Goal: Task Accomplishment & Management: Use online tool/utility

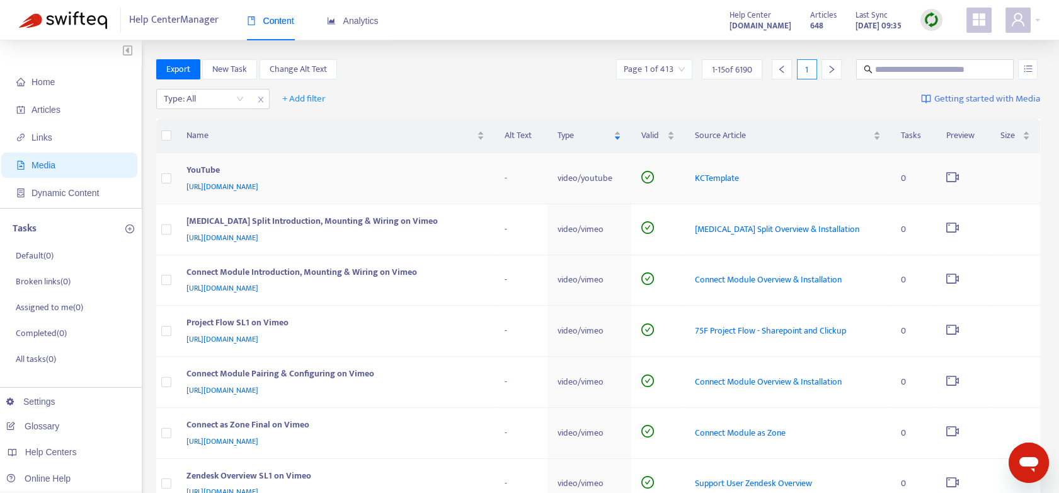
click at [726, 181] on span "KCTemplate" at bounding box center [717, 178] width 44 height 14
click at [739, 175] on span "KCTemplate" at bounding box center [717, 178] width 44 height 14
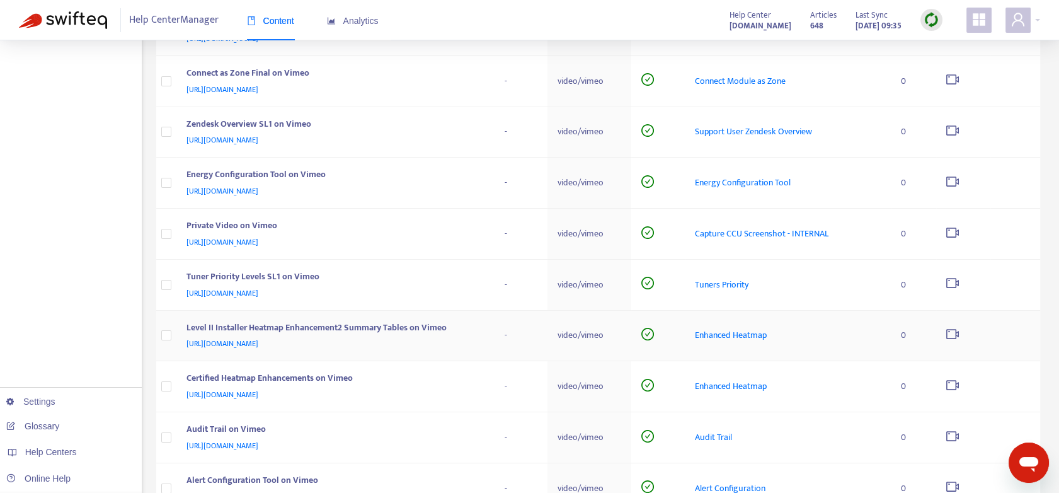
scroll to position [350, 0]
click at [248, 295] on span "[URL][DOMAIN_NAME]" at bounding box center [222, 295] width 72 height 13
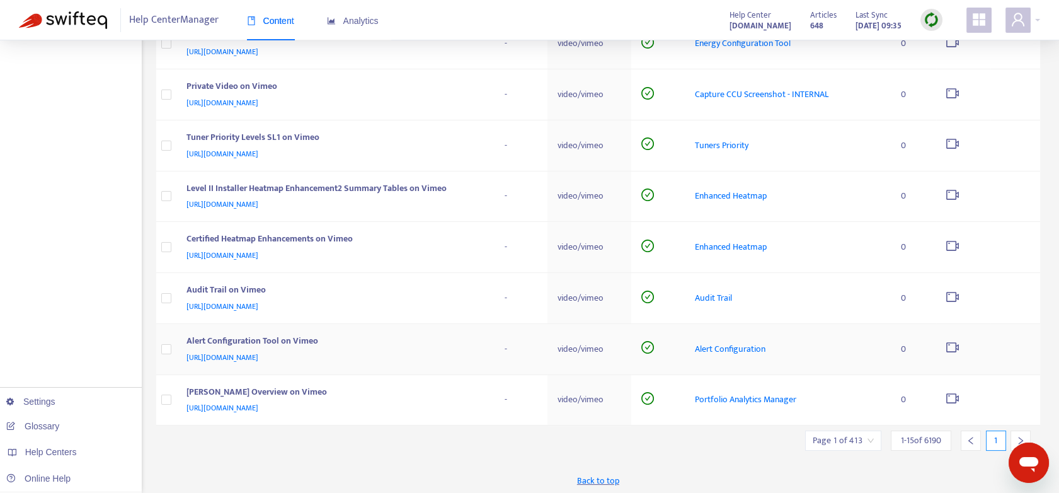
scroll to position [493, 0]
click at [728, 348] on span "Alert Configuration" at bounding box center [730, 347] width 71 height 14
click at [258, 408] on span "[URL][DOMAIN_NAME]" at bounding box center [222, 405] width 72 height 13
click at [1019, 438] on icon "right" at bounding box center [1020, 438] width 9 height 9
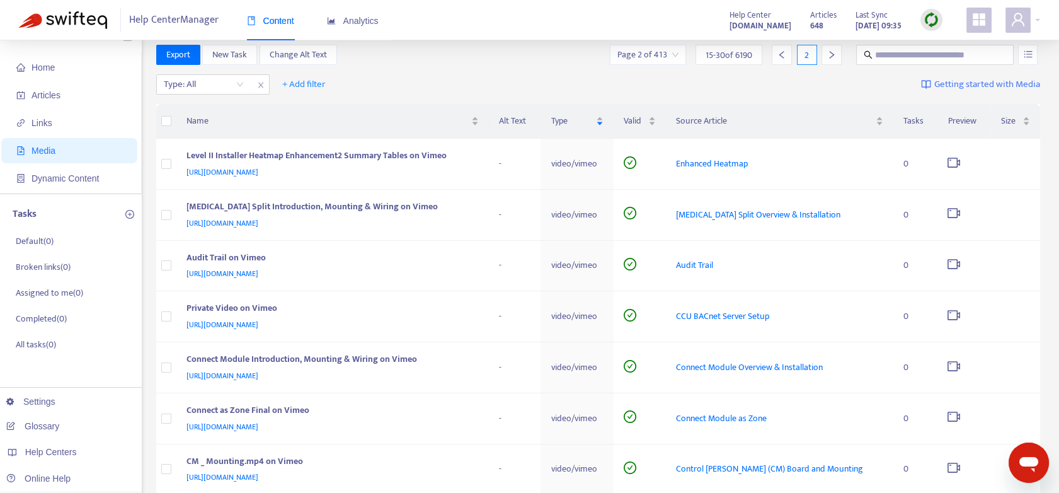
scroll to position [3, 0]
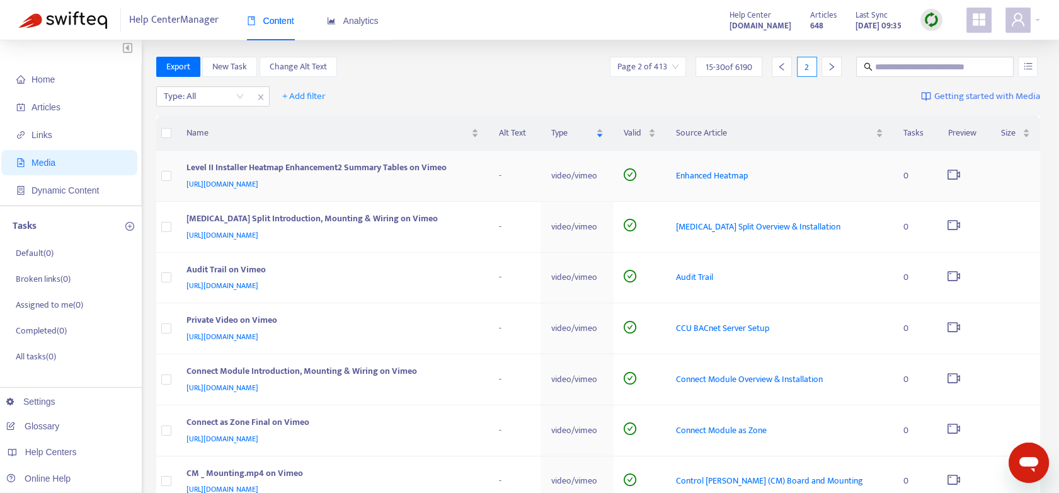
click at [253, 181] on span "[URL][DOMAIN_NAME]" at bounding box center [222, 184] width 72 height 13
click at [258, 232] on span "[URL][DOMAIN_NAME]" at bounding box center [222, 235] width 72 height 13
click at [251, 284] on span "[URL][DOMAIN_NAME]" at bounding box center [222, 285] width 72 height 13
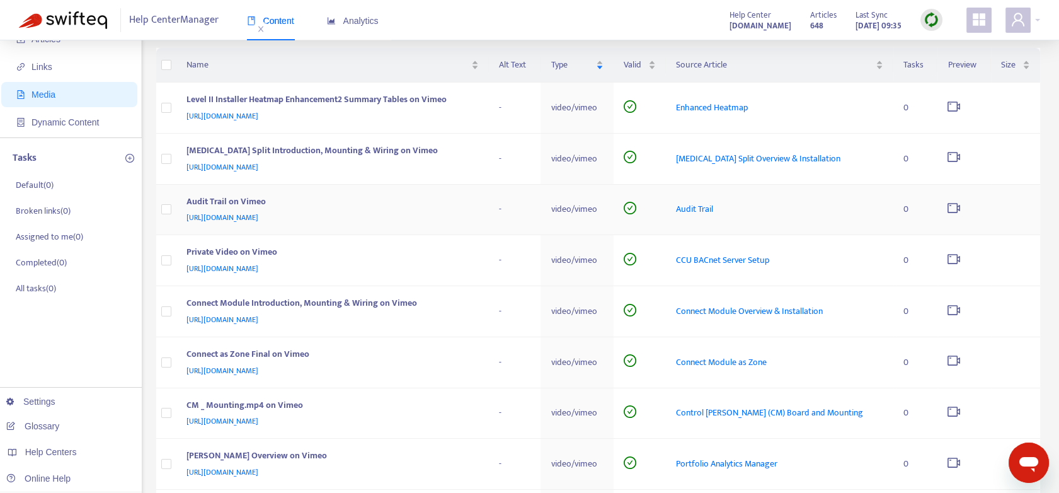
scroll to position [72, 0]
click at [226, 261] on span "[URL][DOMAIN_NAME]" at bounding box center [222, 266] width 72 height 13
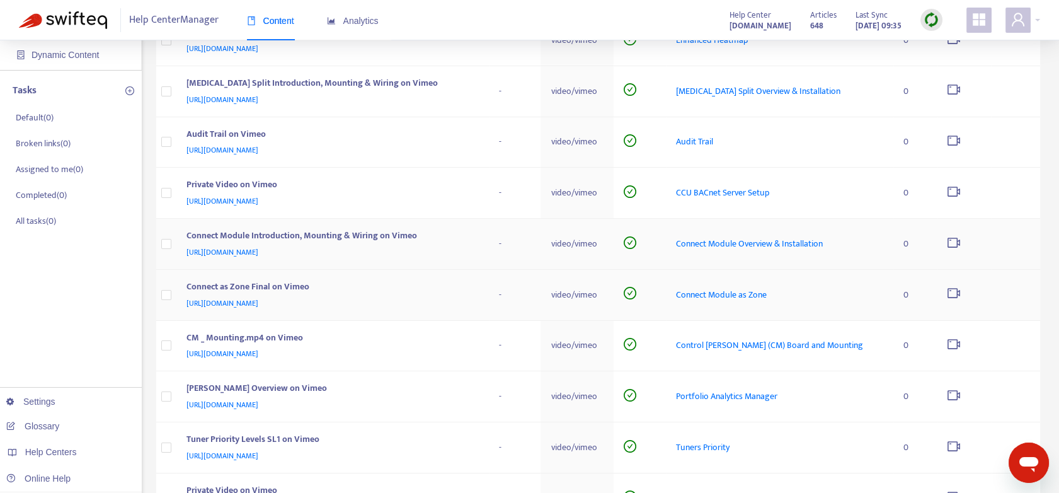
scroll to position [142, 0]
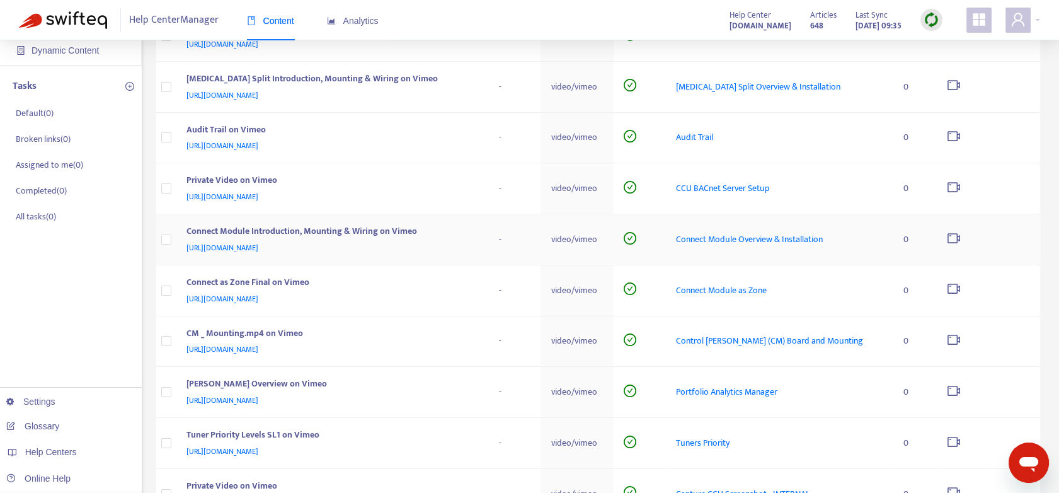
click at [258, 244] on span "[URL][DOMAIN_NAME]" at bounding box center [222, 247] width 72 height 13
click at [258, 295] on span "[URL][DOMAIN_NAME]" at bounding box center [222, 298] width 72 height 13
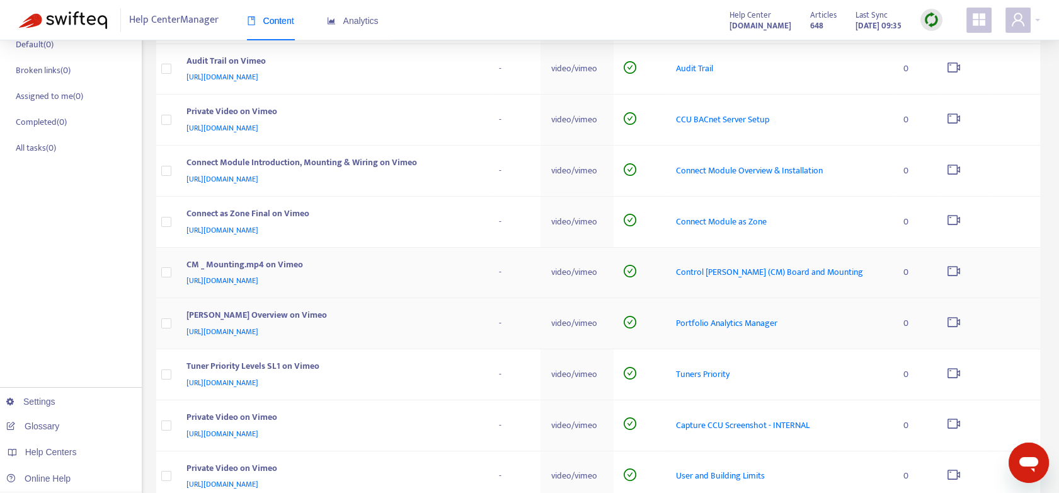
scroll to position [212, 0]
click at [258, 280] on span "[URL][DOMAIN_NAME]" at bounding box center [222, 279] width 72 height 13
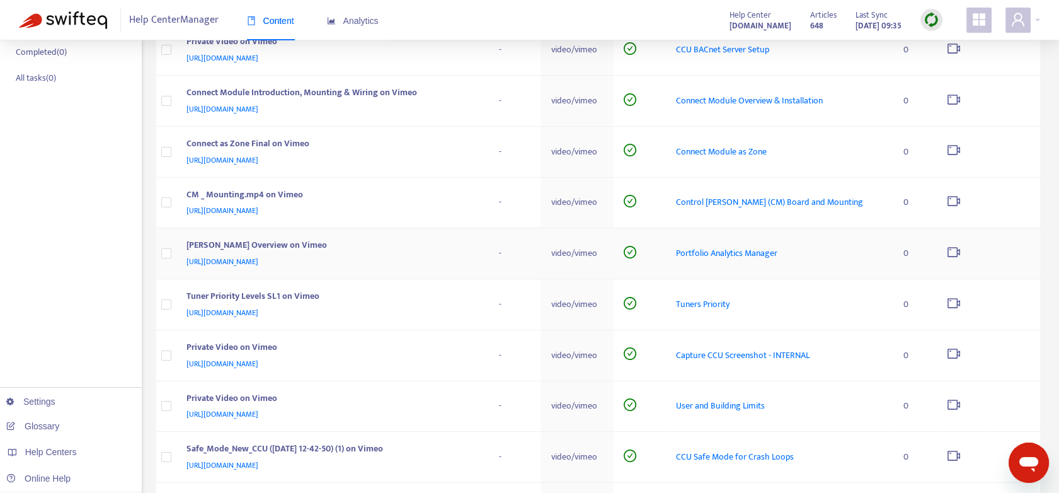
scroll to position [282, 0]
click at [258, 257] on span "[URL][DOMAIN_NAME]" at bounding box center [222, 260] width 72 height 13
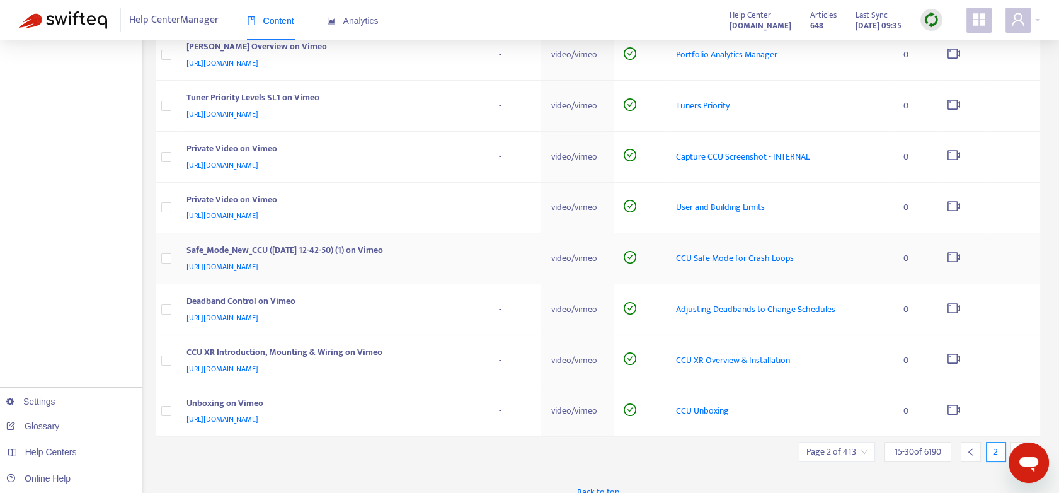
scroll to position [493, 0]
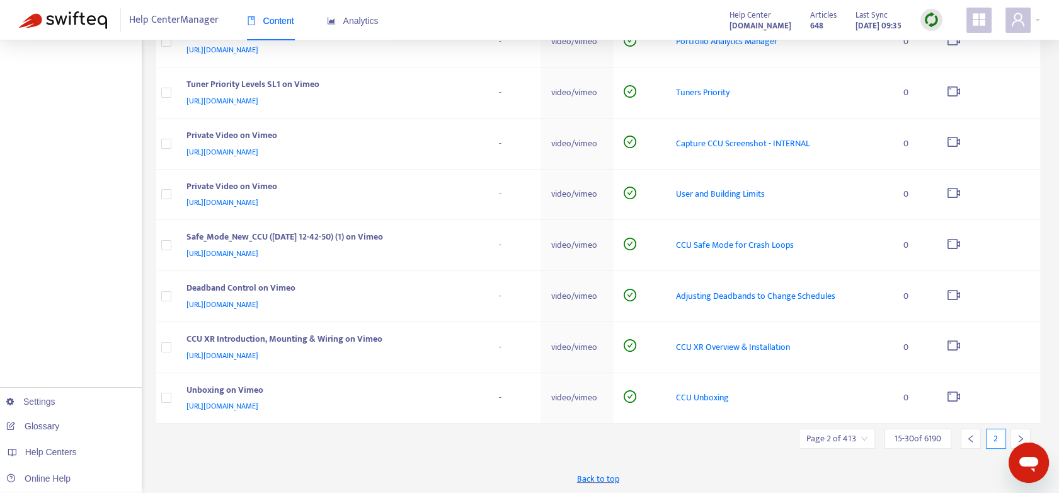
click at [1021, 438] on icon "right" at bounding box center [1020, 438] width 9 height 9
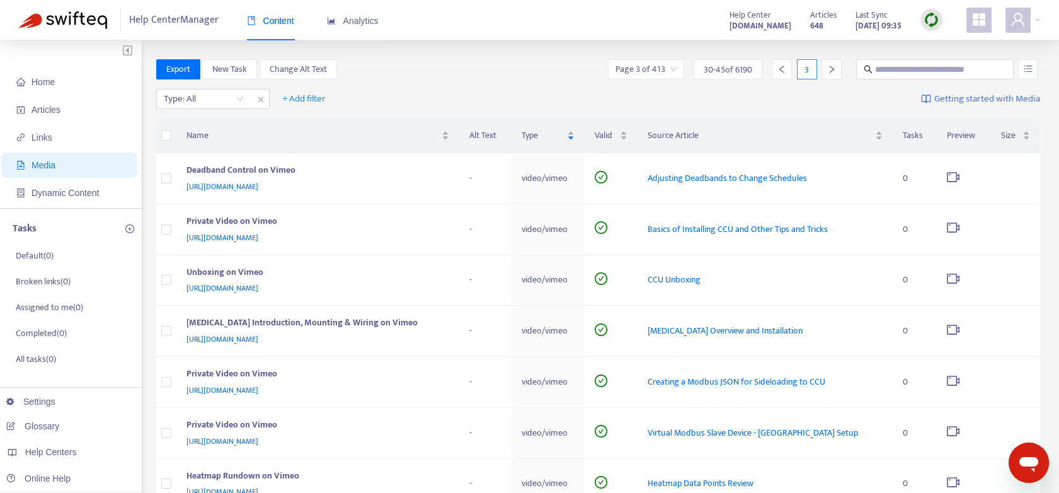
scroll to position [0, 0]
click at [258, 186] on span "[URL][DOMAIN_NAME]" at bounding box center [222, 186] width 72 height 13
click at [238, 234] on span "[URL][DOMAIN_NAME]" at bounding box center [222, 237] width 72 height 13
click at [242, 289] on span "[URL][DOMAIN_NAME]" at bounding box center [222, 288] width 72 height 13
click at [258, 336] on span "[URL][DOMAIN_NAME]" at bounding box center [222, 339] width 72 height 13
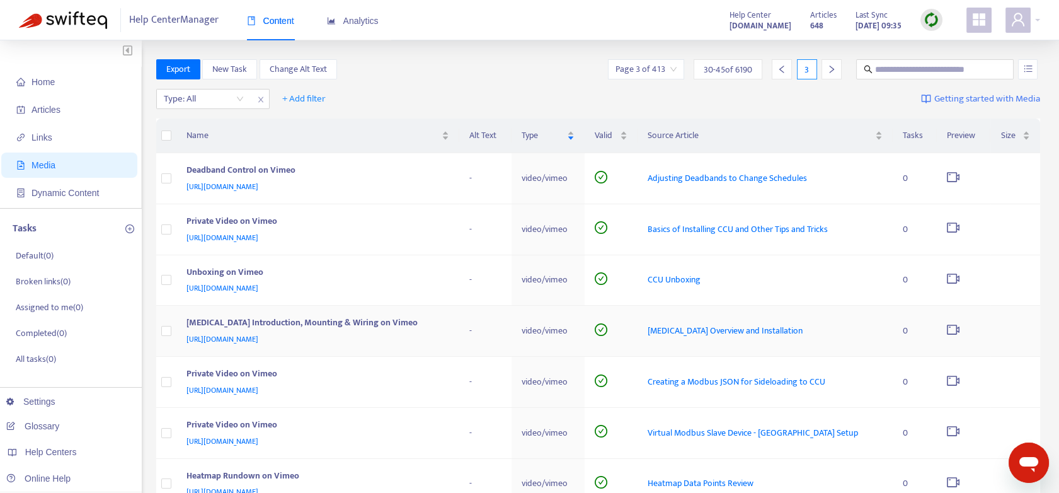
click at [250, 333] on span "[URL][DOMAIN_NAME]" at bounding box center [222, 339] width 72 height 13
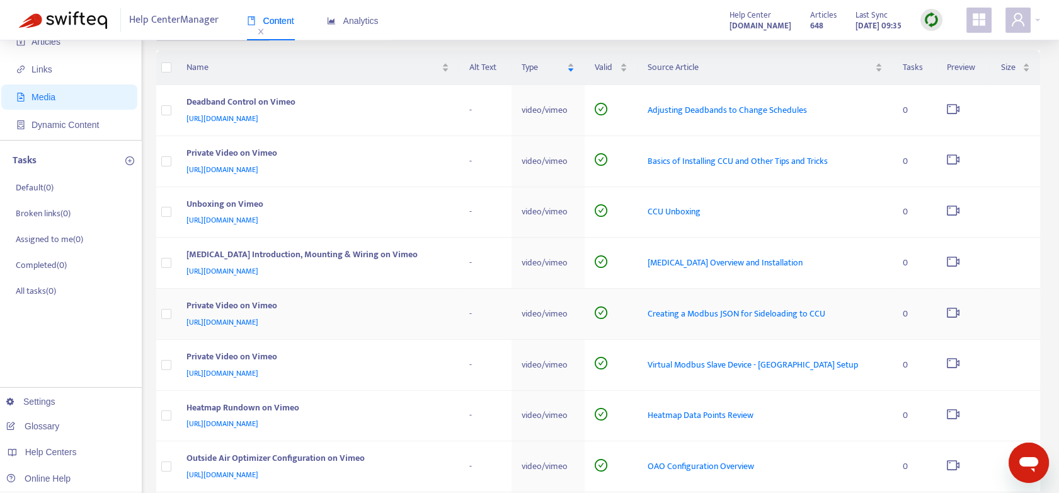
scroll to position [70, 0]
click at [258, 314] on span "[URL][DOMAIN_NAME]" at bounding box center [222, 320] width 72 height 13
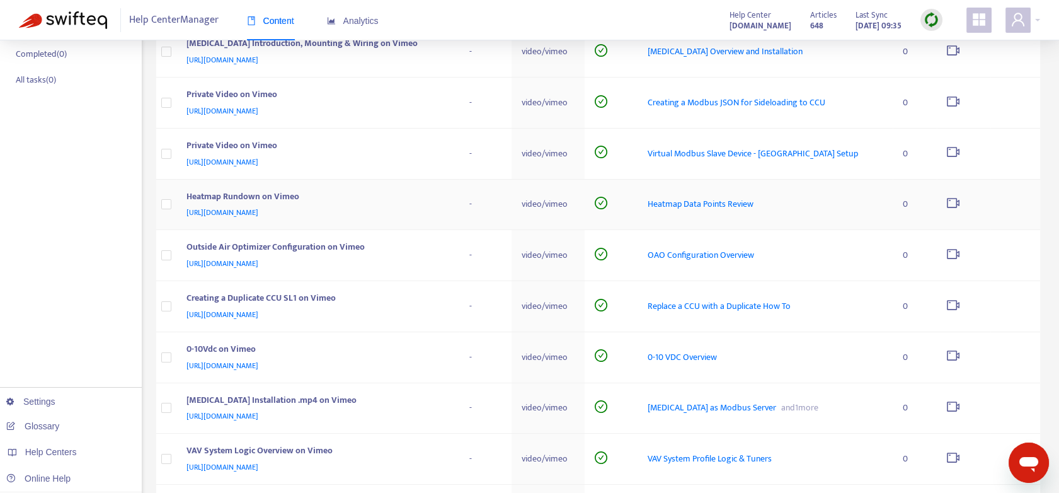
scroll to position [280, 0]
click at [258, 265] on span "[URL][DOMAIN_NAME]" at bounding box center [222, 262] width 72 height 13
click at [258, 313] on span "[URL][DOMAIN_NAME]" at bounding box center [222, 313] width 72 height 13
click at [258, 364] on span "[URL][DOMAIN_NAME]" at bounding box center [222, 364] width 72 height 13
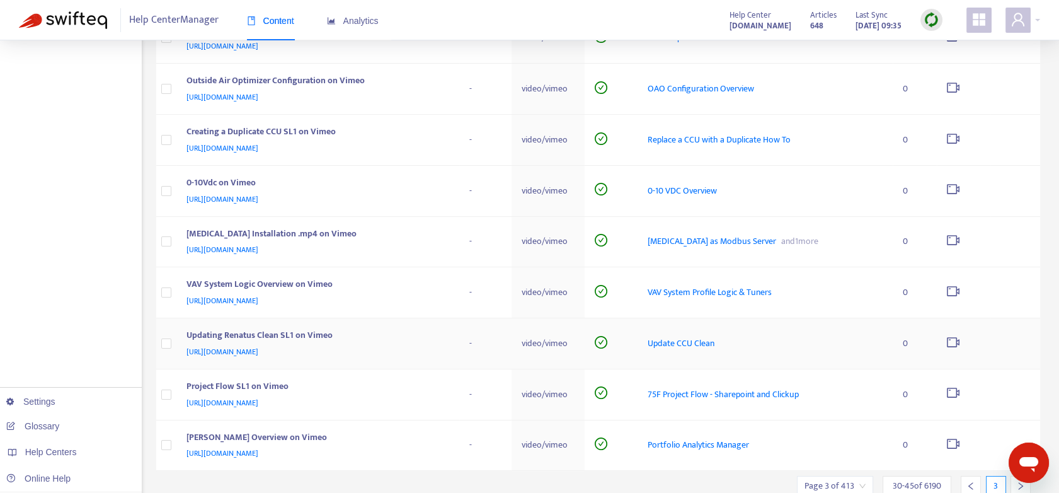
scroll to position [493, 0]
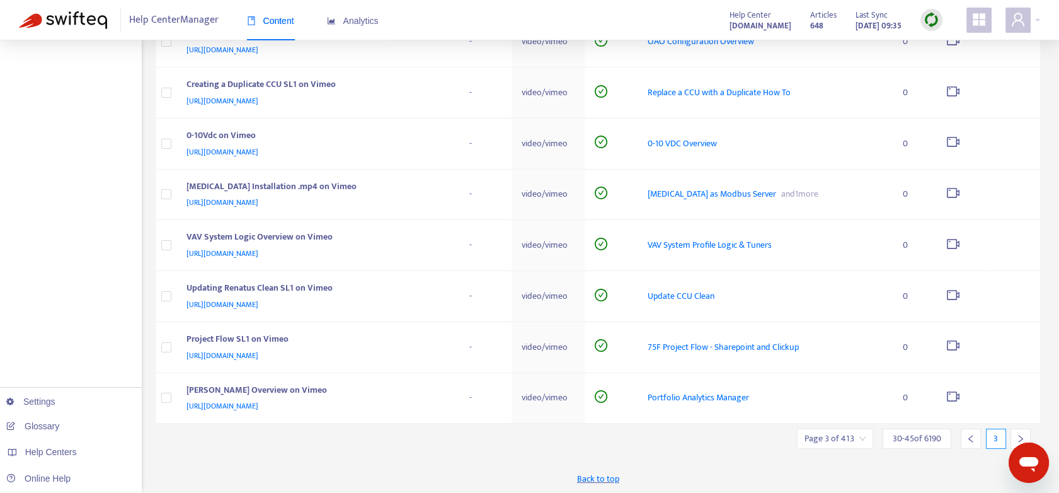
click at [1023, 435] on icon "right" at bounding box center [1020, 438] width 9 height 9
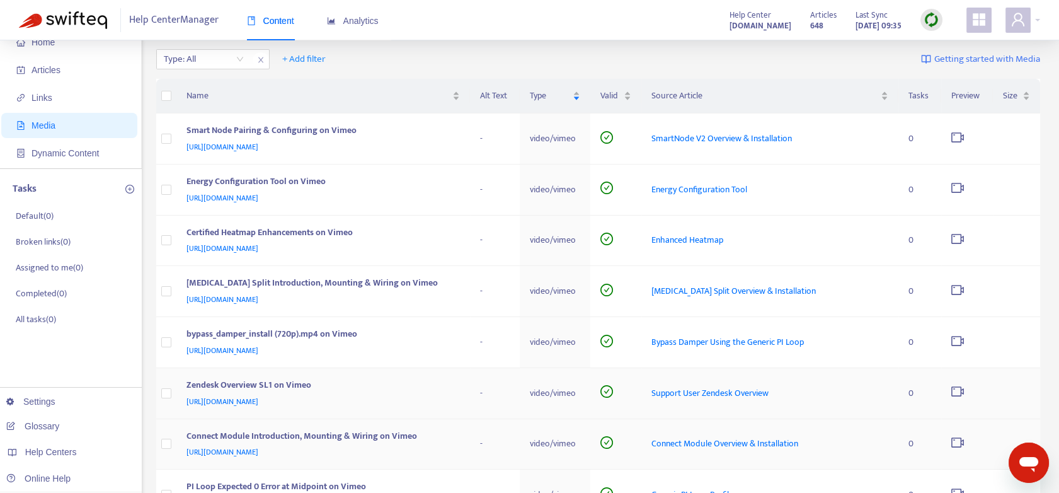
scroll to position [353, 0]
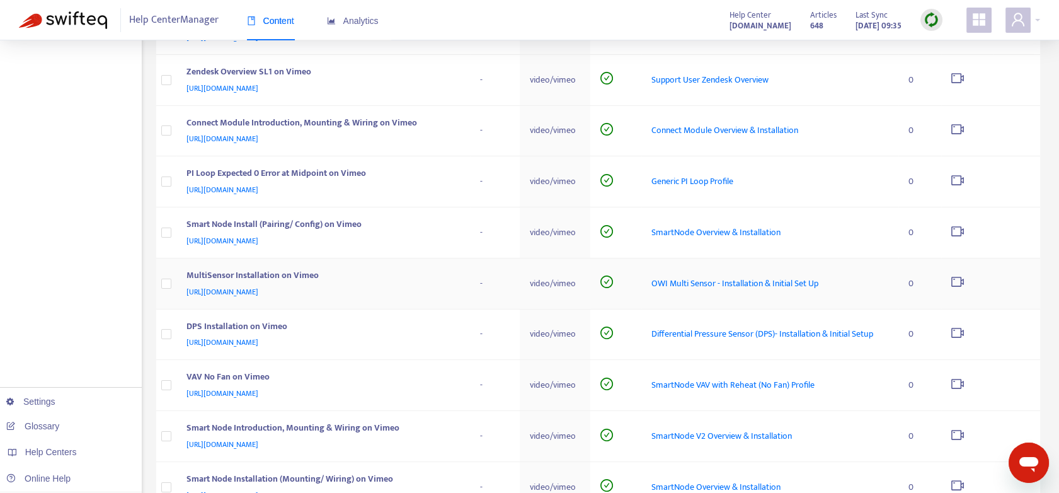
click at [258, 292] on span "[URL][DOMAIN_NAME]" at bounding box center [222, 291] width 72 height 13
click at [239, 341] on span "[URL][DOMAIN_NAME]" at bounding box center [222, 342] width 72 height 13
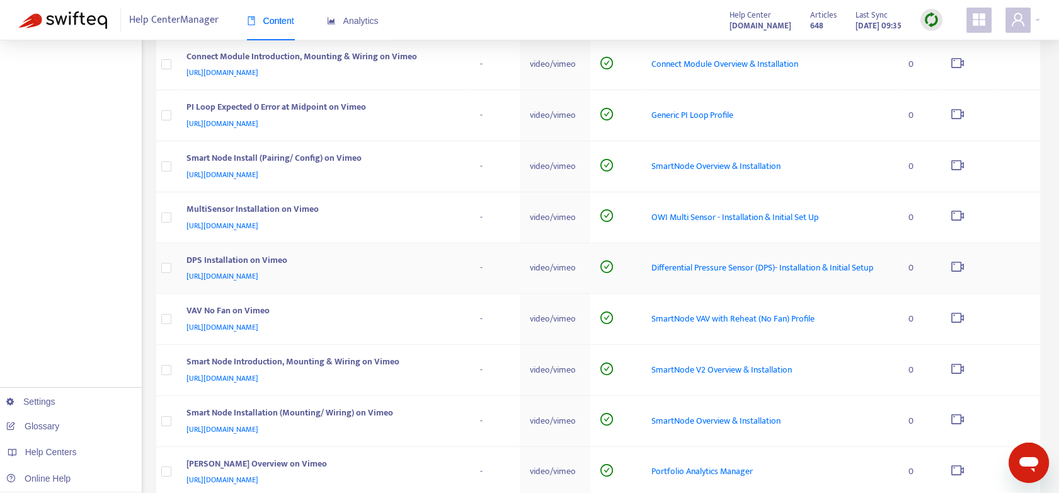
scroll to position [423, 0]
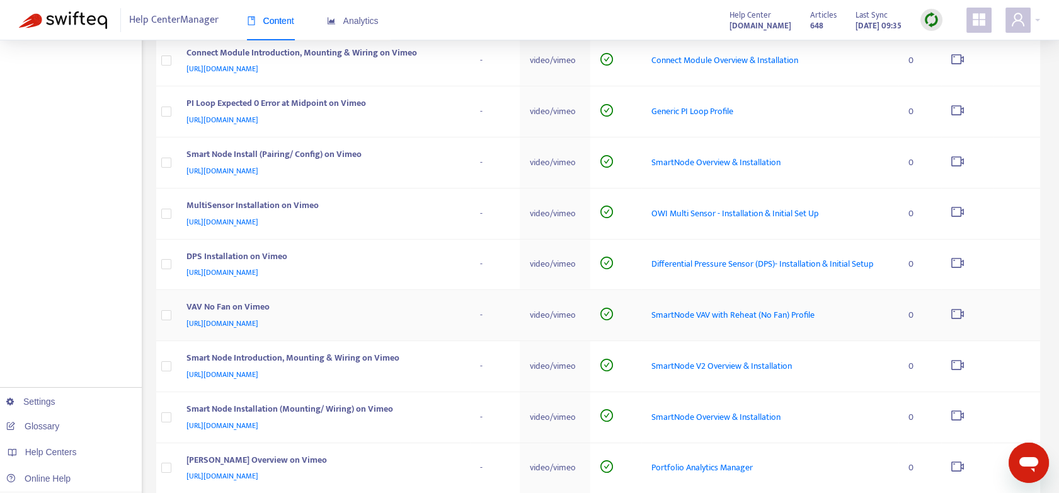
click at [241, 317] on span "[URL][DOMAIN_NAME]" at bounding box center [222, 323] width 72 height 13
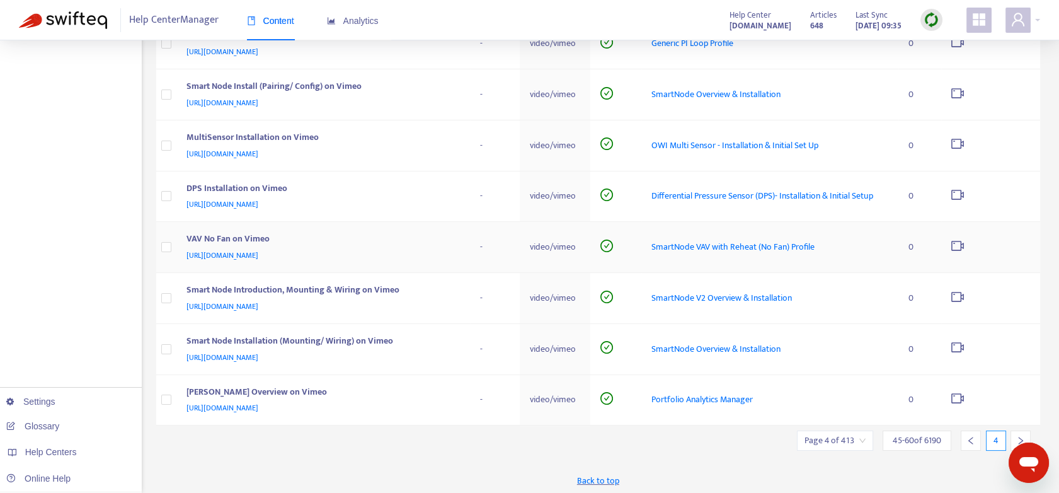
scroll to position [493, 0]
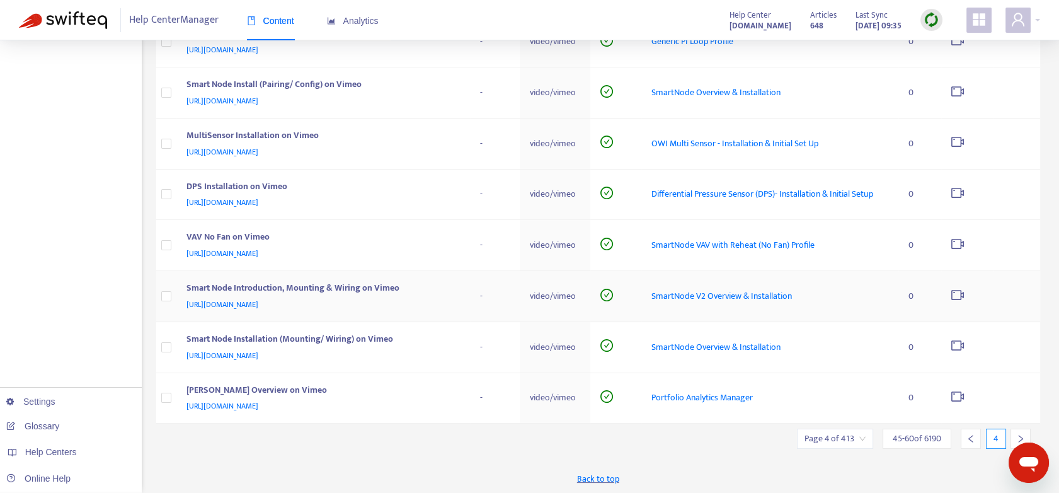
click at [258, 299] on span "[URL][DOMAIN_NAME]" at bounding box center [222, 304] width 72 height 13
click at [256, 356] on span "[URL][DOMAIN_NAME]" at bounding box center [222, 355] width 72 height 13
click at [258, 403] on span "[URL][DOMAIN_NAME]" at bounding box center [222, 405] width 72 height 13
click at [1016, 434] on icon "right" at bounding box center [1020, 438] width 9 height 9
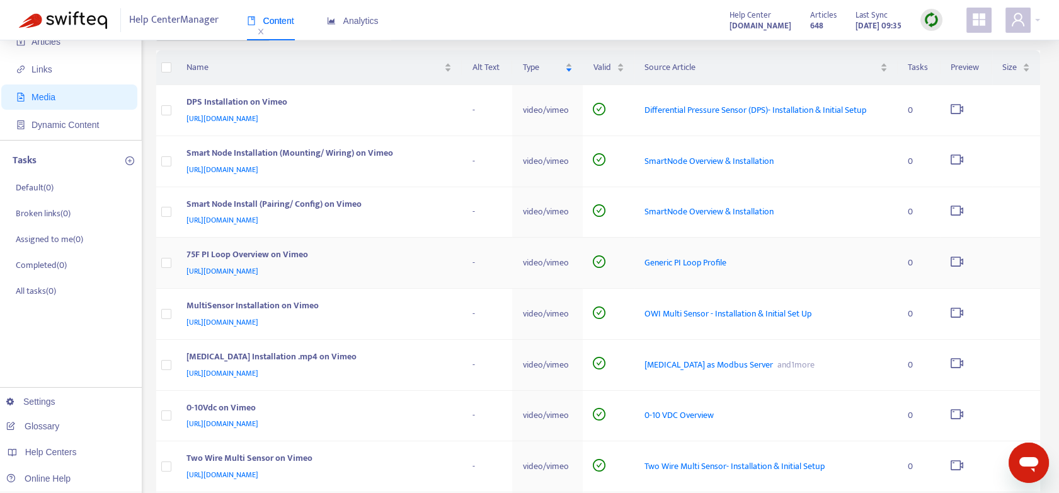
scroll to position [70, 0]
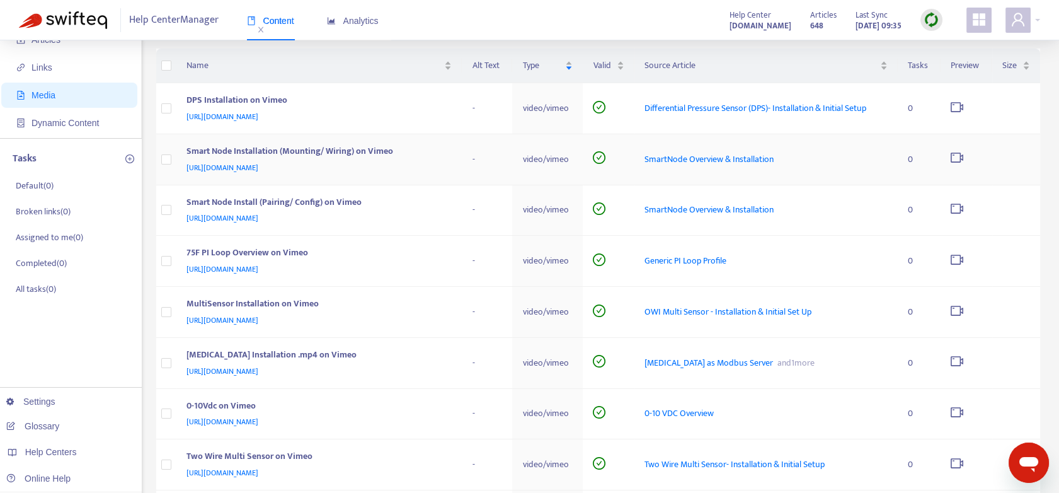
click at [249, 167] on span "[URL][DOMAIN_NAME]" at bounding box center [222, 167] width 72 height 13
click at [249, 218] on span "[URL][DOMAIN_NAME]" at bounding box center [222, 218] width 72 height 13
click at [250, 161] on div "[URL][DOMAIN_NAME]" at bounding box center [316, 168] width 261 height 14
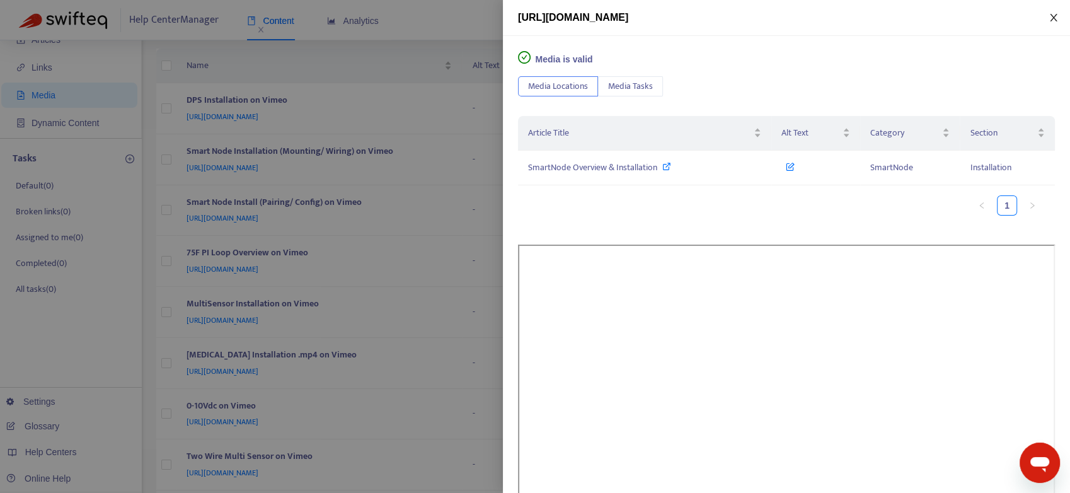
click at [1055, 13] on icon "close" at bounding box center [1053, 18] width 10 height 10
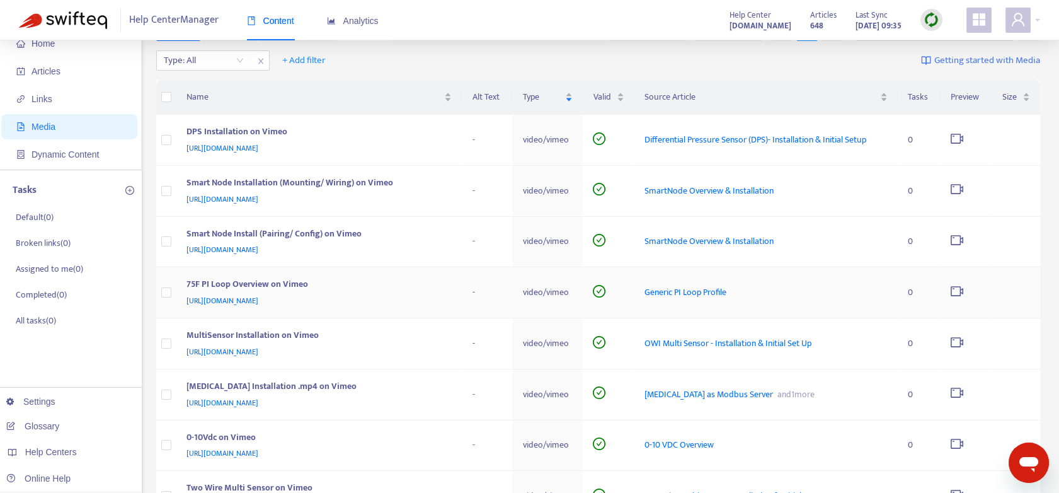
scroll to position [0, 0]
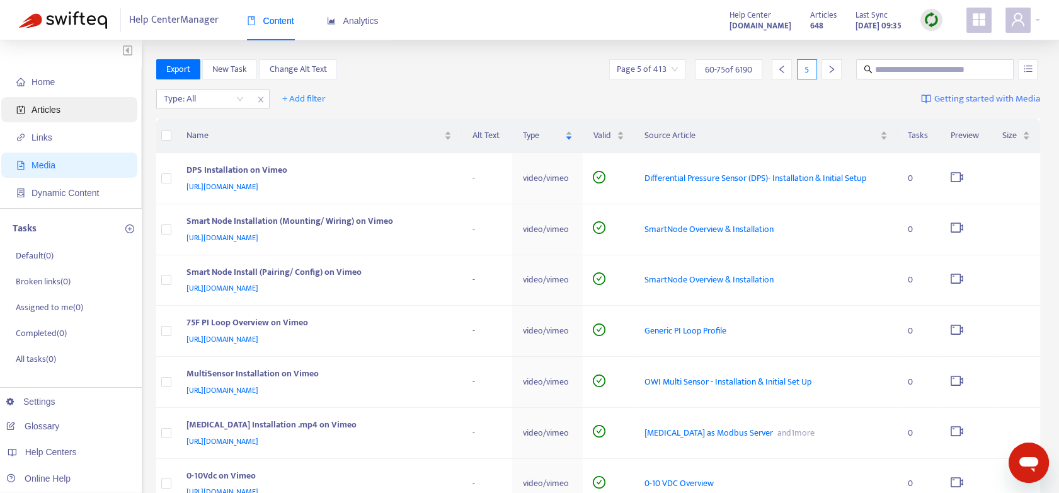
click at [54, 105] on span "Articles" at bounding box center [46, 110] width 29 height 10
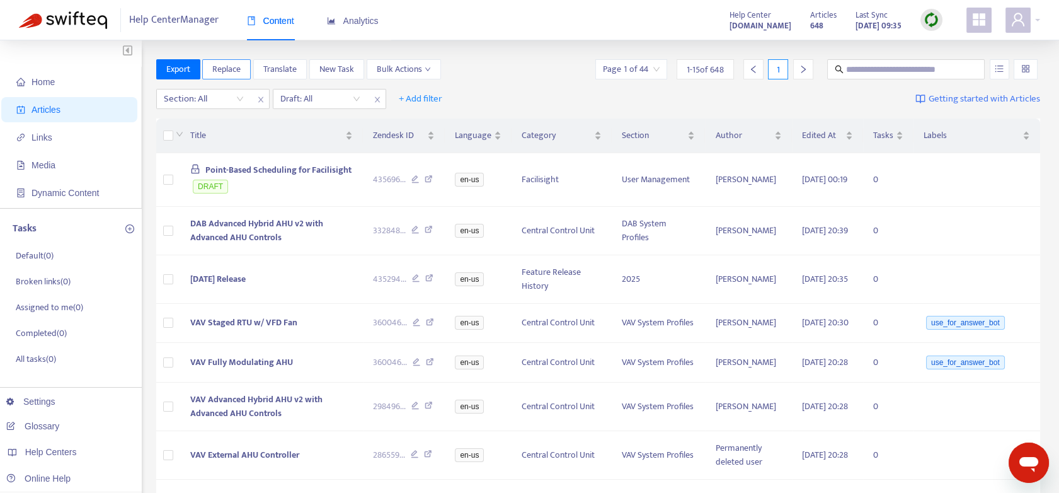
click at [221, 66] on span "Replace" at bounding box center [226, 69] width 28 height 14
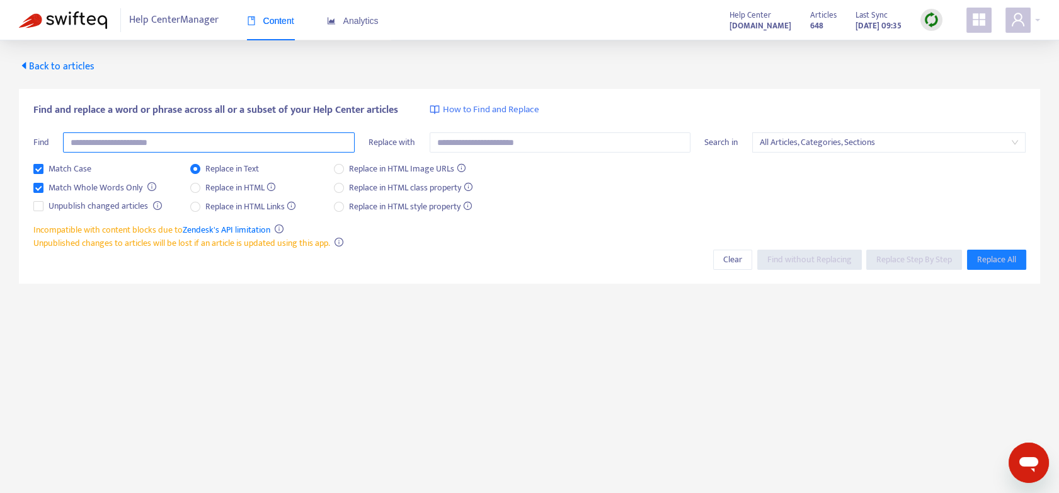
click at [139, 144] on input "text" at bounding box center [209, 142] width 292 height 20
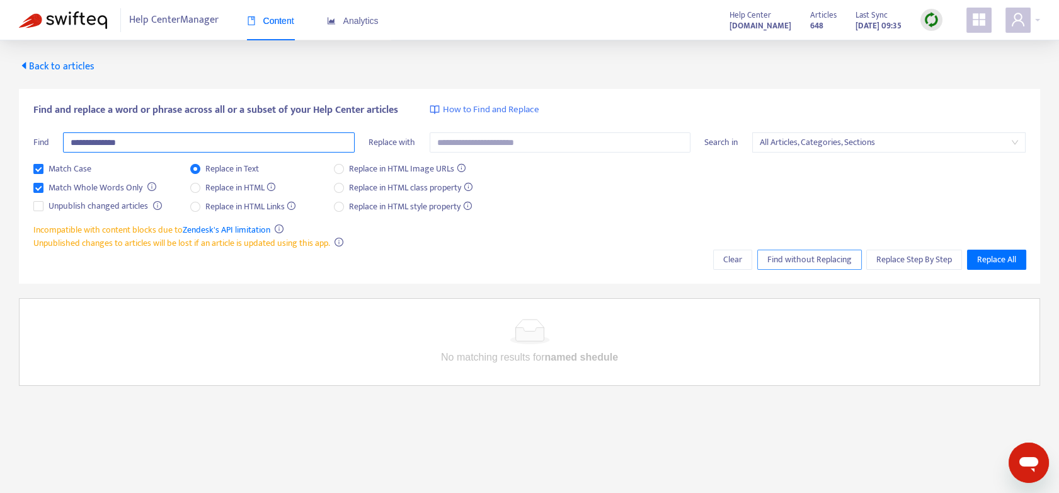
type input "**********"
click at [798, 260] on span "Find without Replacing" at bounding box center [809, 260] width 84 height 14
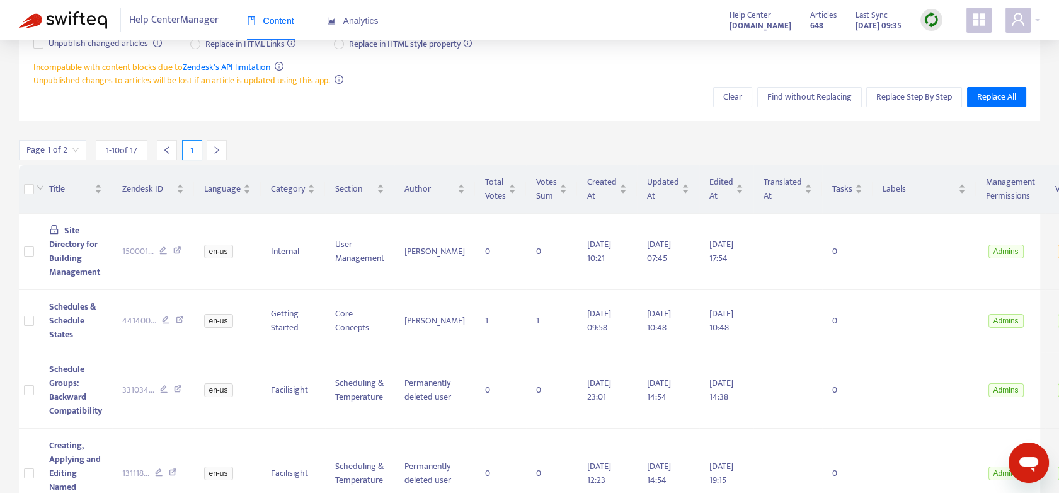
scroll to position [161, 0]
click at [25, 183] on label at bounding box center [29, 190] width 10 height 14
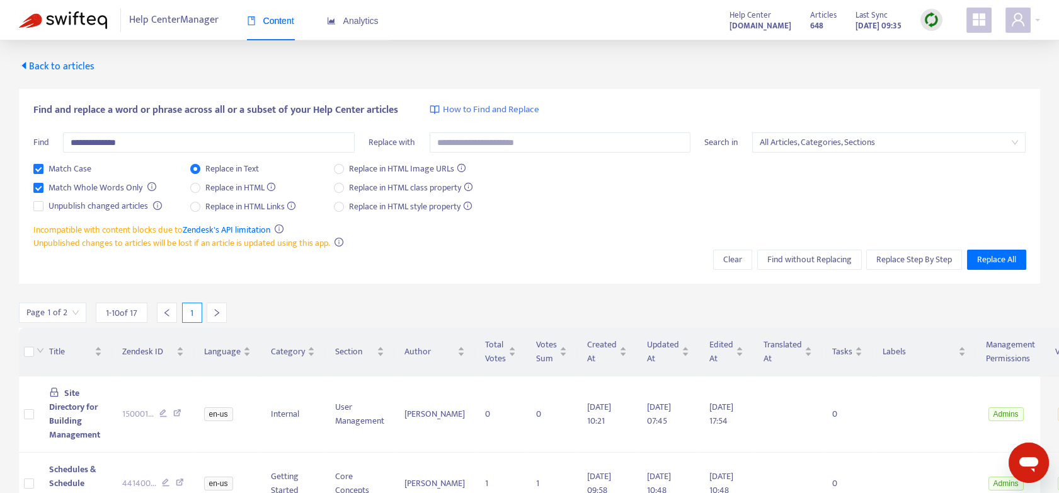
scroll to position [0, 0]
click at [474, 139] on input "text" at bounding box center [560, 142] width 261 height 20
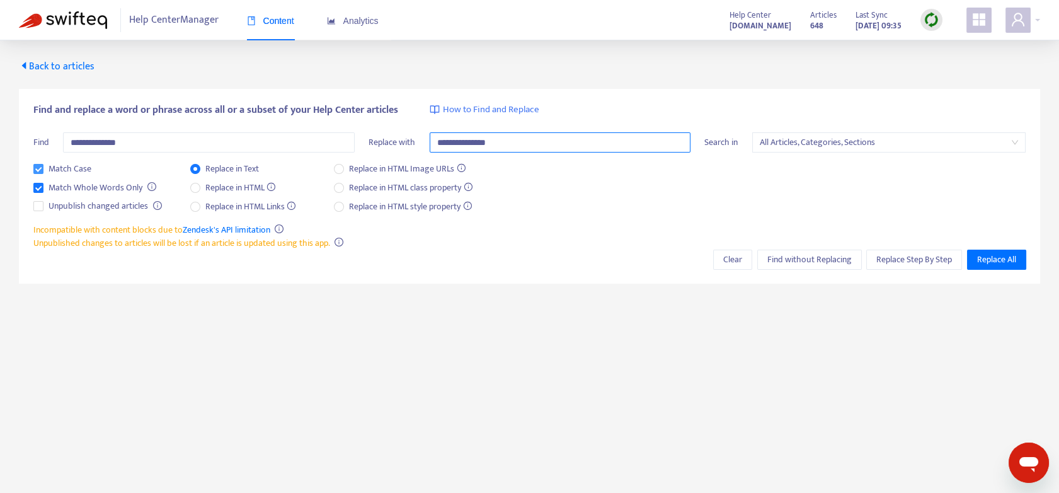
type input "**********"
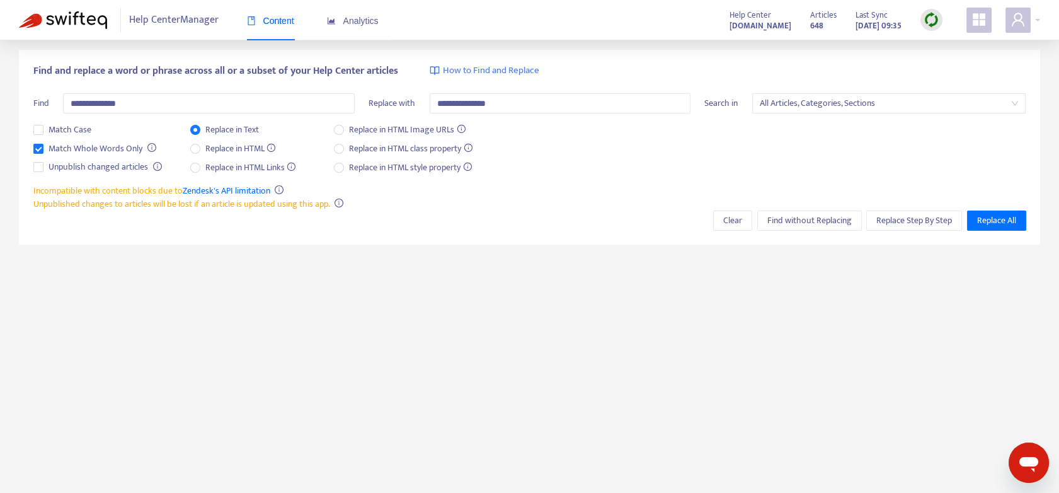
scroll to position [40, 0]
click at [803, 217] on span "Find without Replacing" at bounding box center [809, 219] width 84 height 14
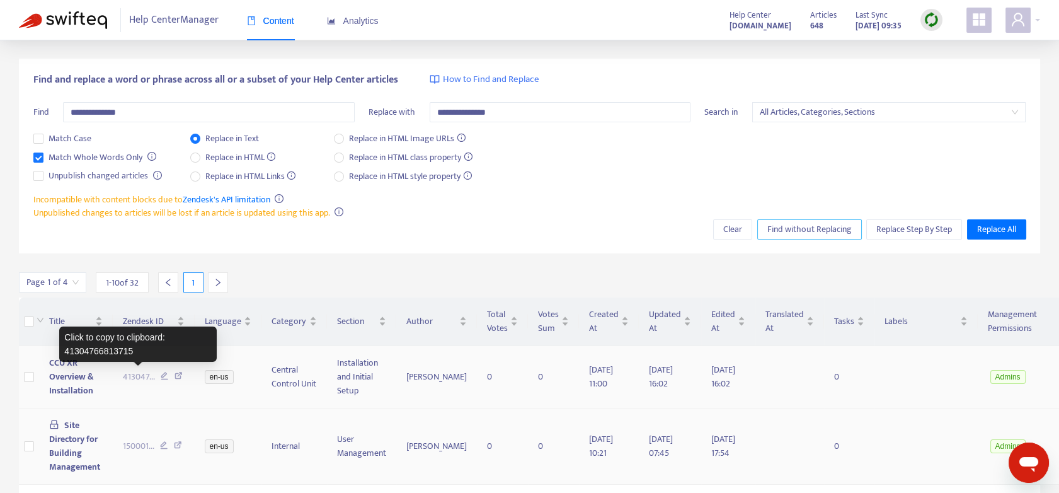
scroll to position [70, 0]
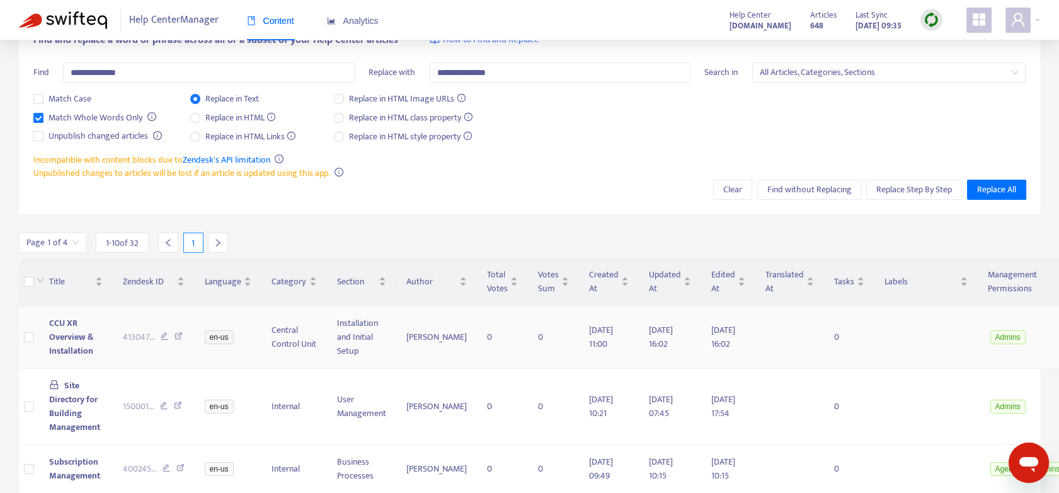
click at [161, 337] on icon at bounding box center [165, 337] width 8 height 11
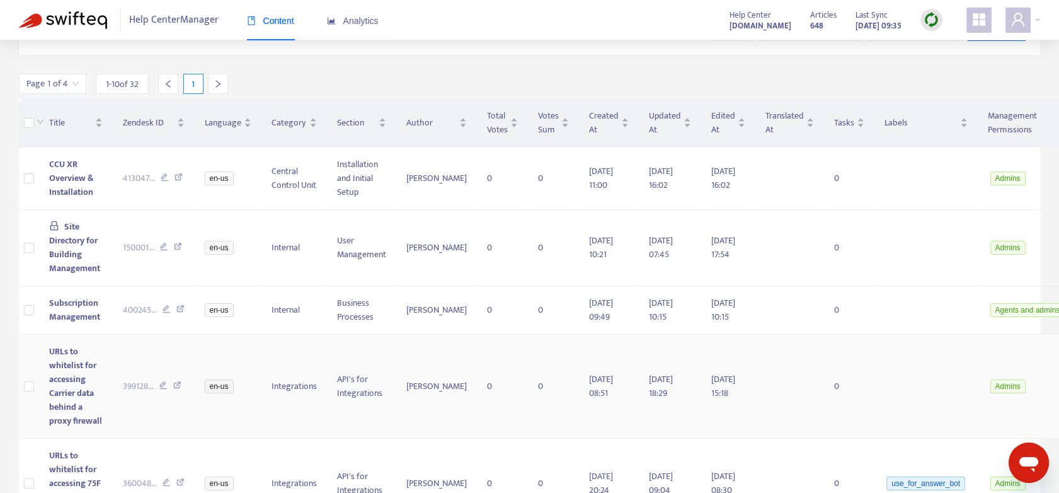
scroll to position [0, 0]
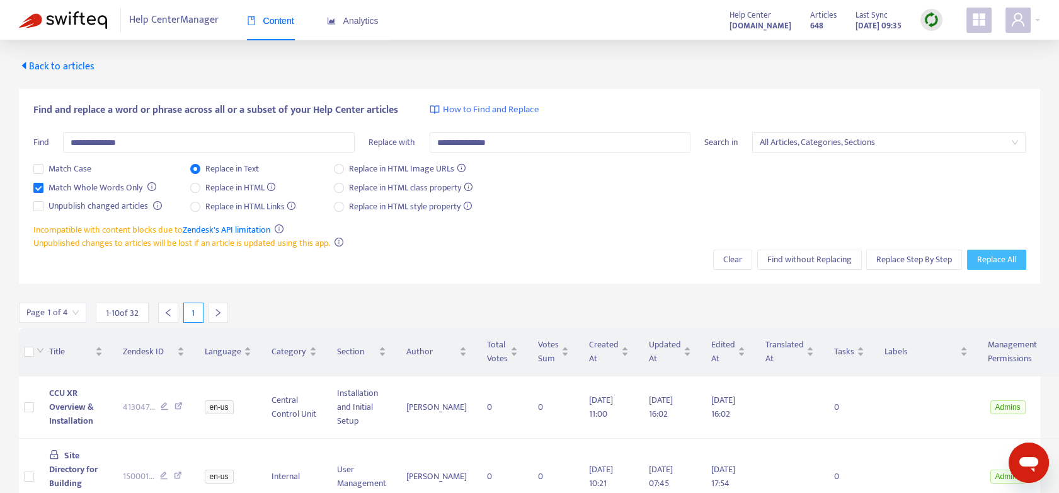
click at [984, 256] on span "Replace All" at bounding box center [996, 260] width 39 height 14
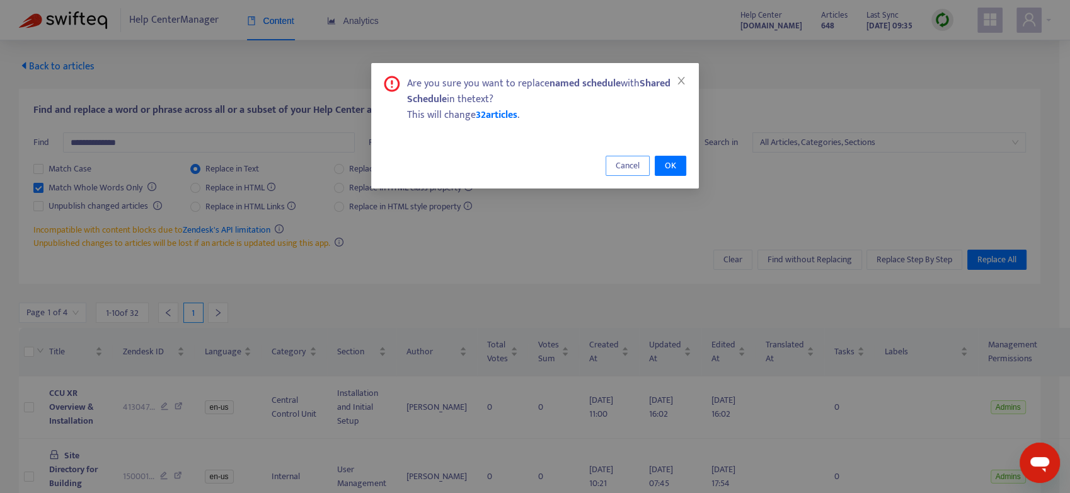
click at [630, 165] on span "Cancel" at bounding box center [628, 166] width 24 height 14
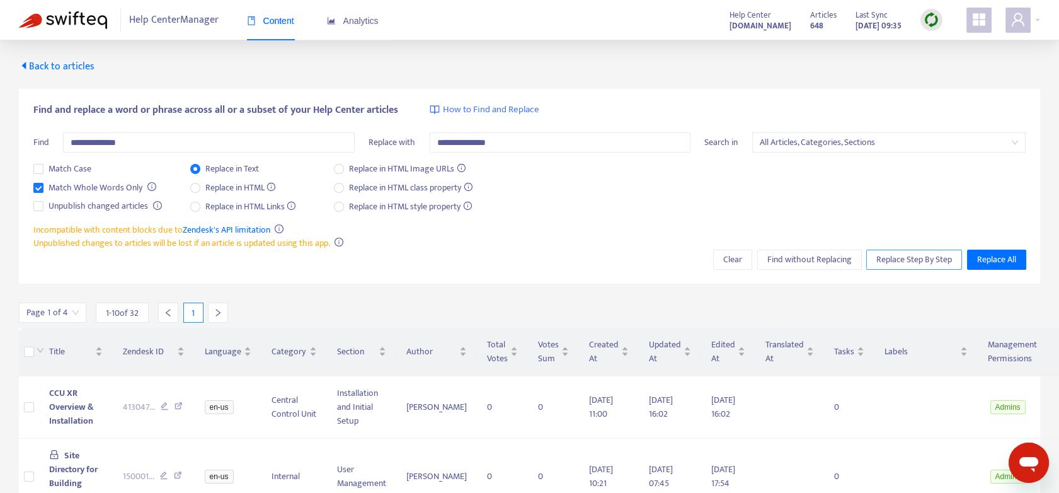
click at [906, 259] on span "Replace Step By Step" at bounding box center [914, 260] width 76 height 14
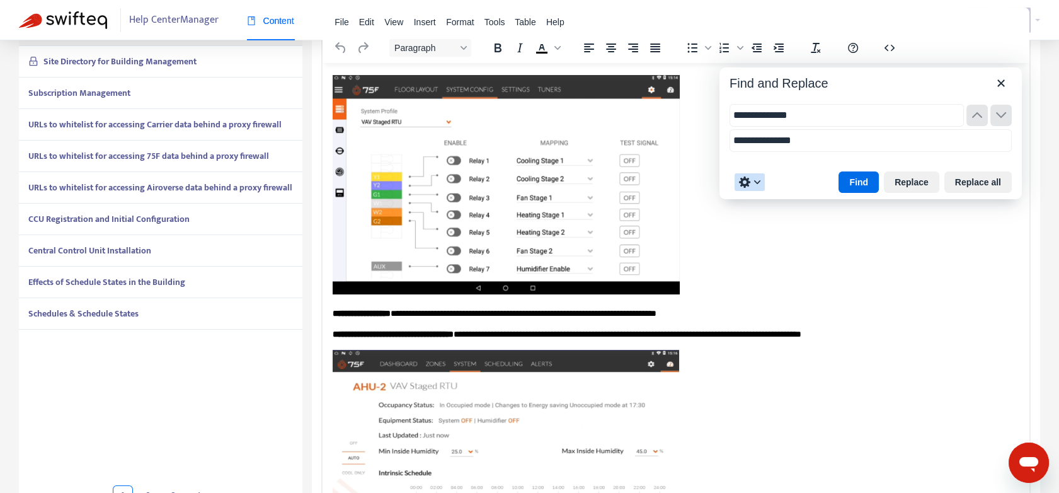
scroll to position [4732, 0]
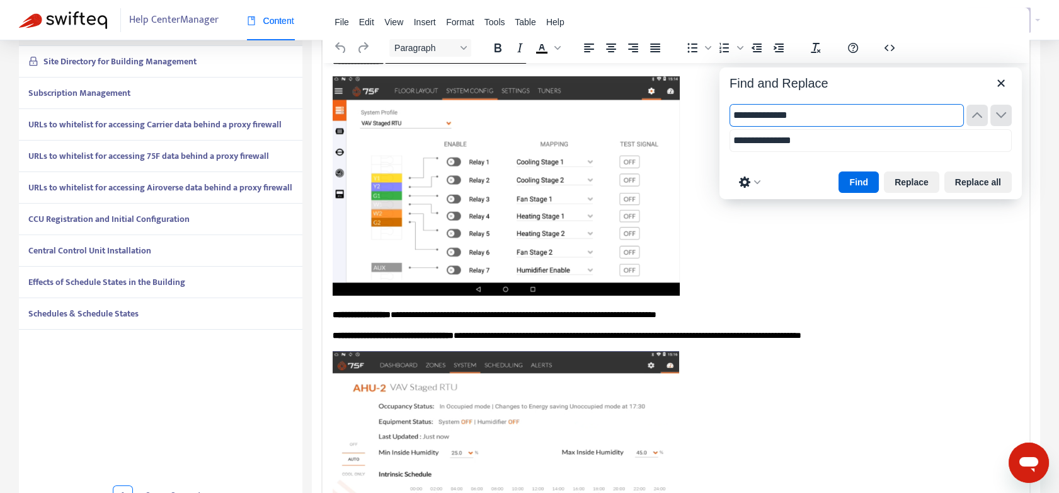
click at [812, 118] on input "**********" at bounding box center [847, 115] width 234 height 23
click at [862, 180] on button "Find" at bounding box center [859, 181] width 40 height 21
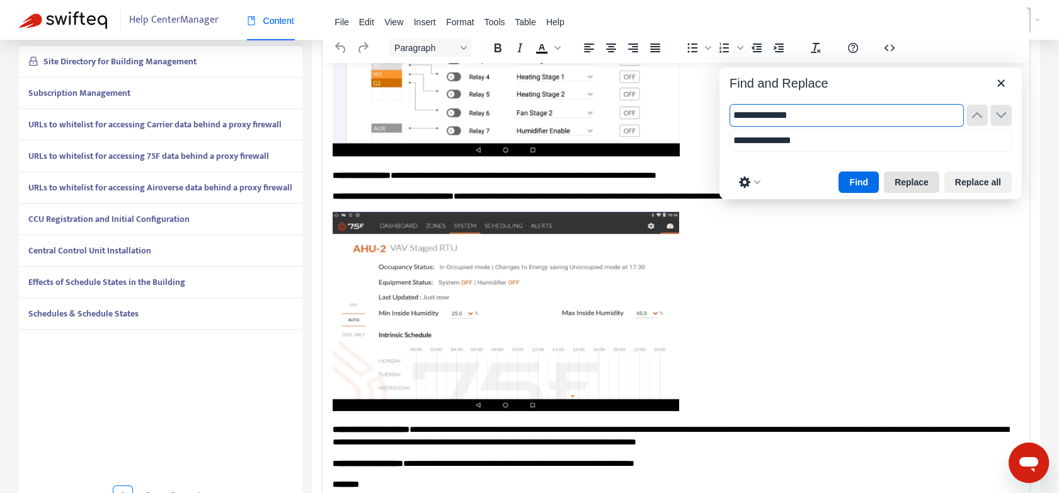
click at [913, 181] on button "Replace" at bounding box center [911, 181] width 55 height 21
click at [866, 180] on button "Find" at bounding box center [859, 181] width 40 height 21
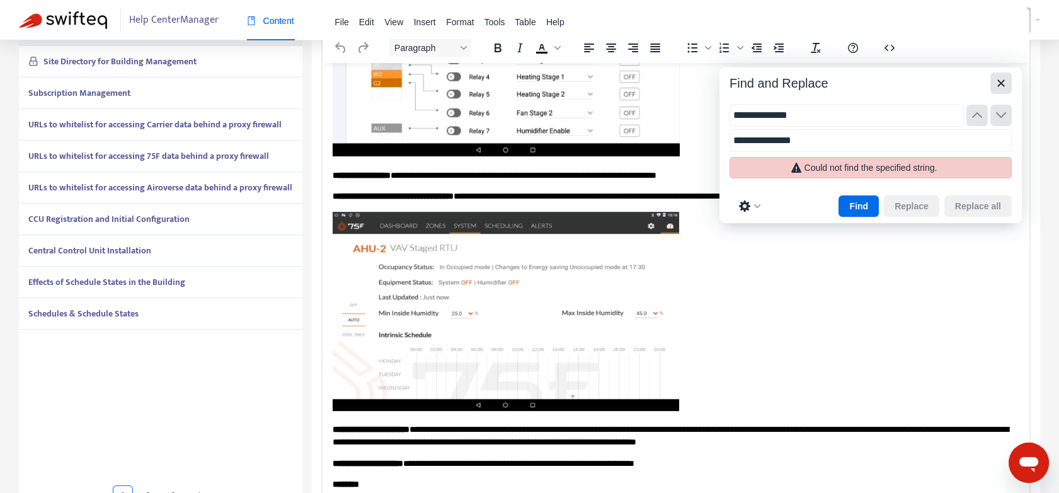
drag, startPoint x: 1001, startPoint y: 84, endPoint x: 660, endPoint y: 26, distance: 345.9
click at [1001, 84] on icon "Close" at bounding box center [1001, 83] width 15 height 15
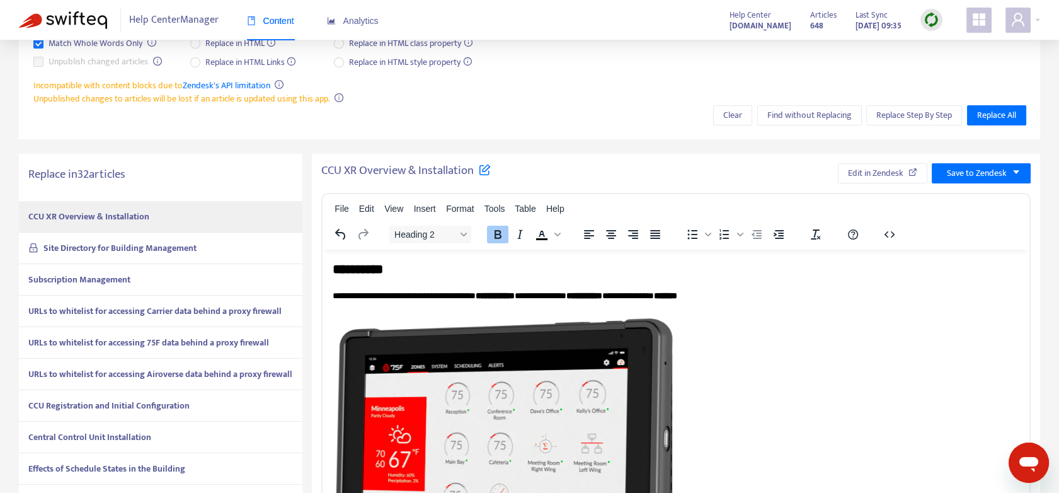
scroll to position [121, 0]
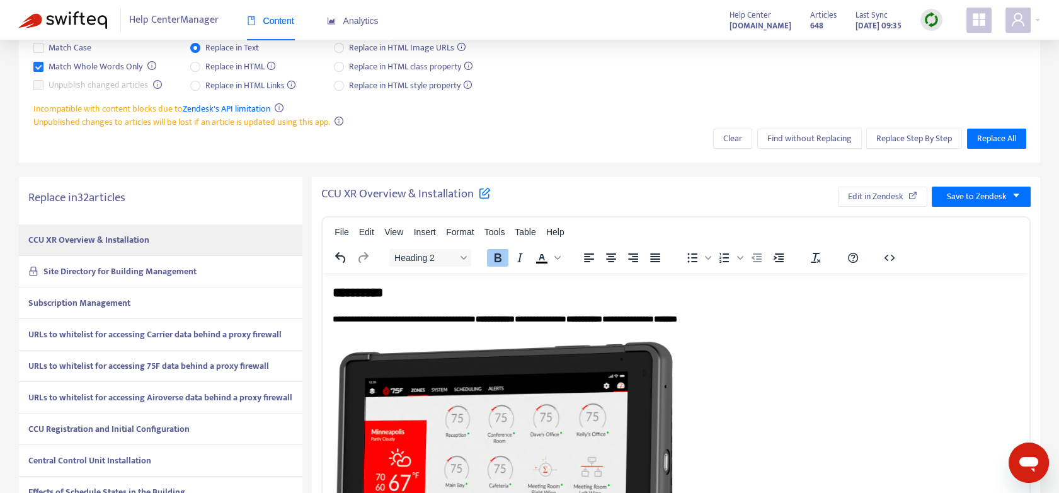
click at [132, 270] on strong "Site Directory for Building Management" at bounding box center [119, 271] width 153 height 14
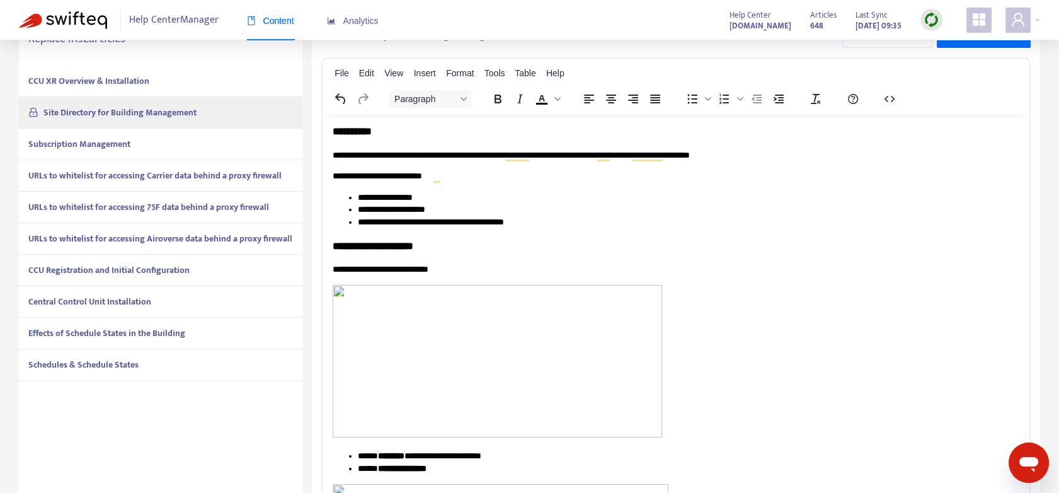
scroll to position [44, 0]
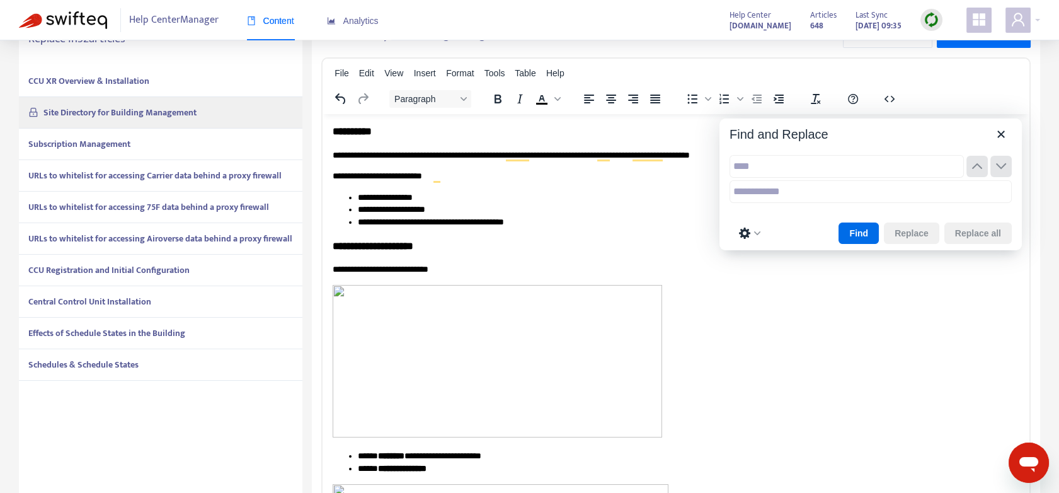
click at [757, 169] on input "text" at bounding box center [847, 166] width 234 height 23
click at [871, 224] on button "Find" at bounding box center [859, 232] width 40 height 21
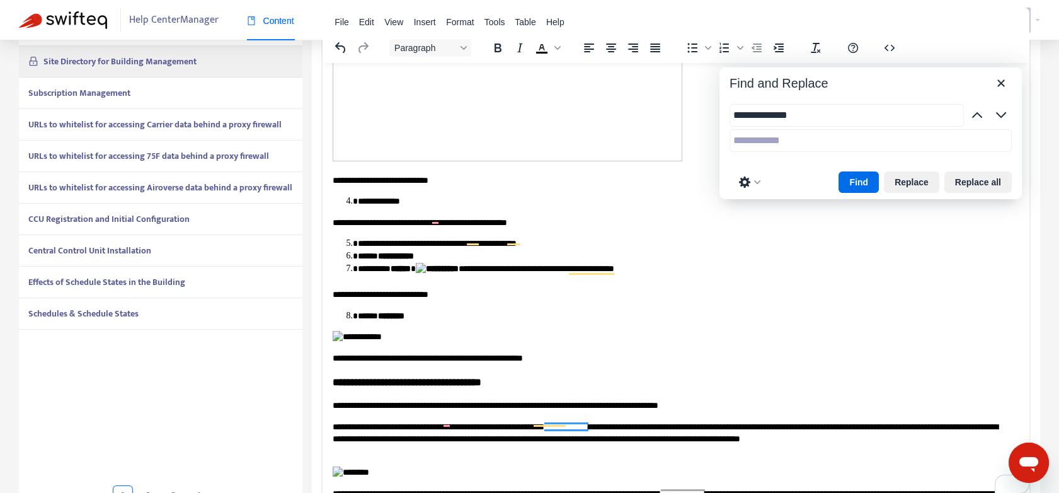
type input "**********"
drag, startPoint x: 777, startPoint y: 130, endPoint x: 783, endPoint y: 141, distance: 12.1
click at [777, 132] on input "text" at bounding box center [871, 140] width 282 height 23
click at [922, 180] on button "Replace" at bounding box center [911, 181] width 55 height 21
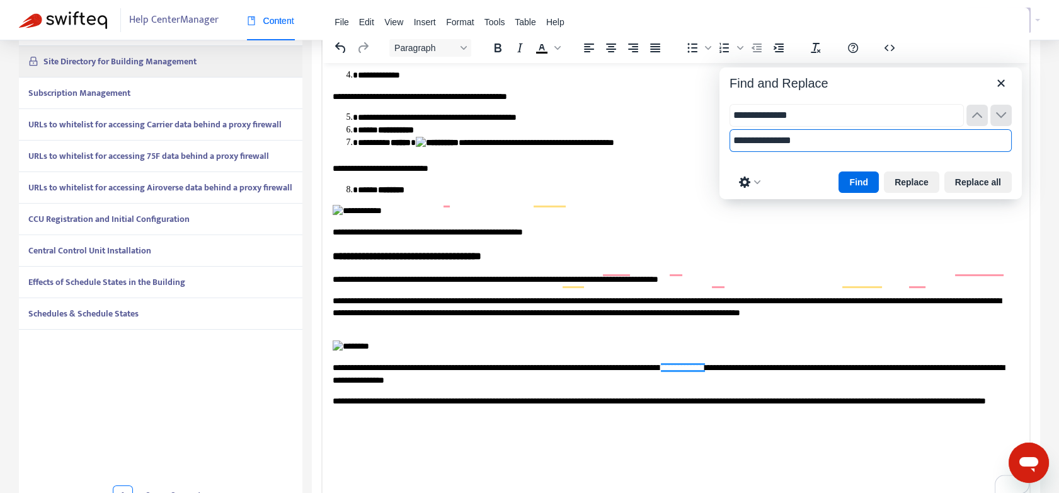
type input "**********"
click at [822, 116] on input "**********" at bounding box center [847, 115] width 234 height 23
click at [871, 180] on button "Find" at bounding box center [859, 181] width 40 height 21
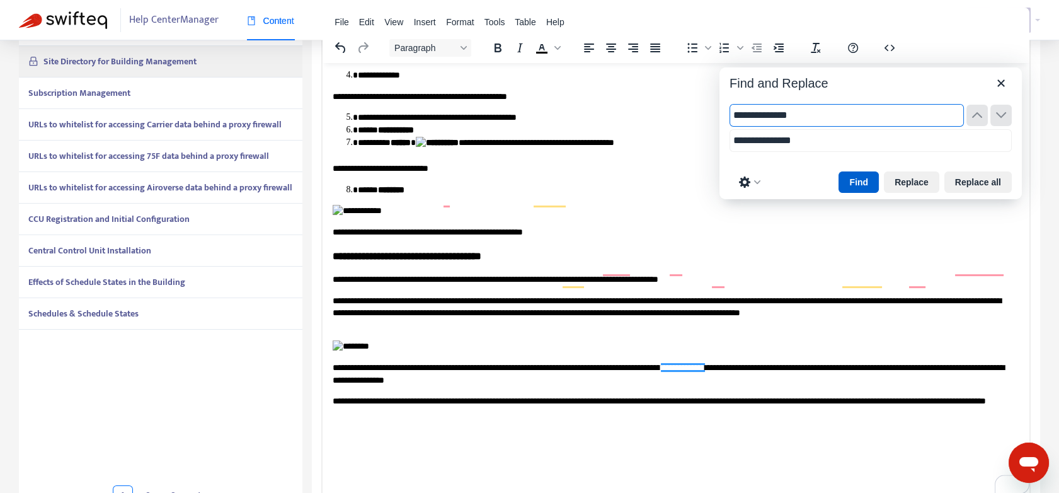
click at [871, 180] on button "Find" at bounding box center [859, 181] width 40 height 21
click at [916, 181] on button "Replace" at bounding box center [911, 181] width 55 height 21
click at [858, 181] on button "Find" at bounding box center [859, 181] width 40 height 21
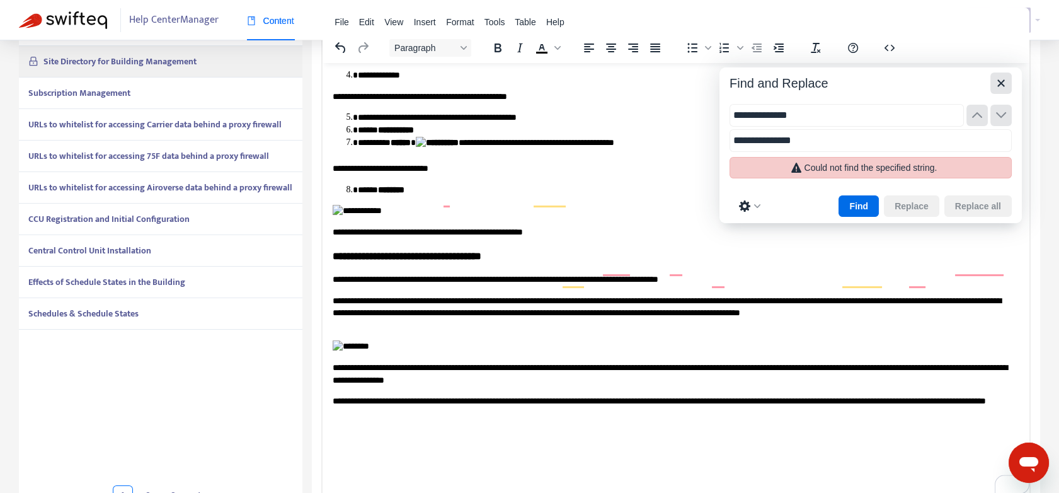
click at [997, 84] on icon "Close" at bounding box center [1001, 83] width 15 height 15
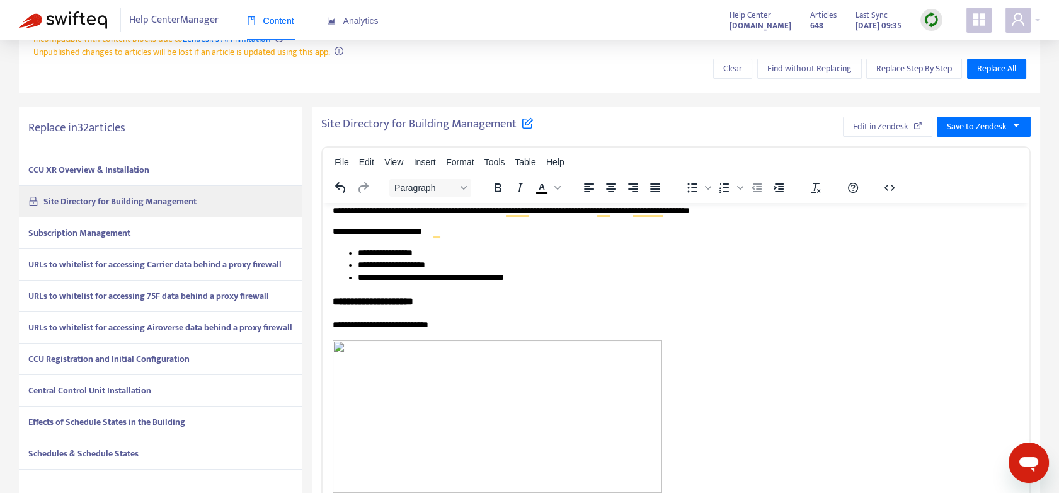
click at [118, 234] on strong "Subscription Management" at bounding box center [79, 233] width 102 height 14
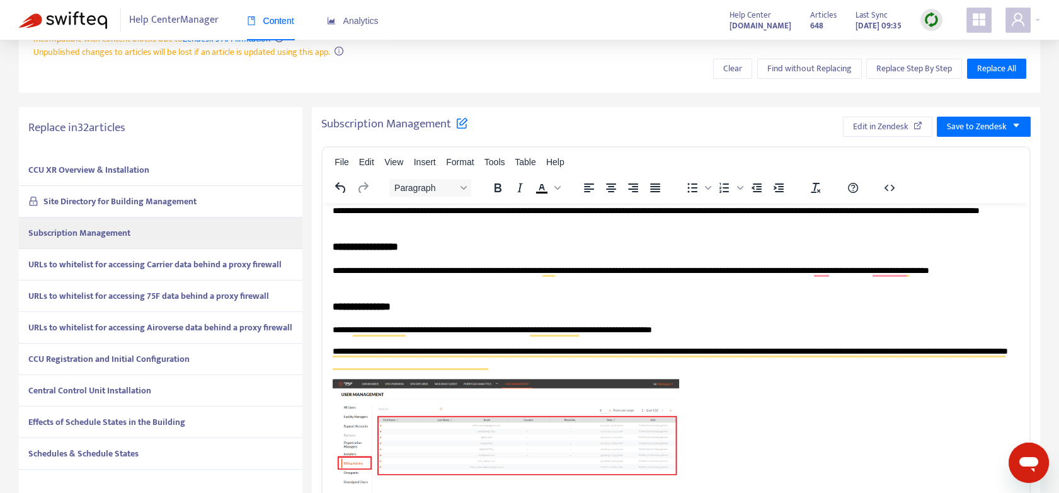
click at [849, 264] on p "**********" at bounding box center [671, 276] width 677 height 25
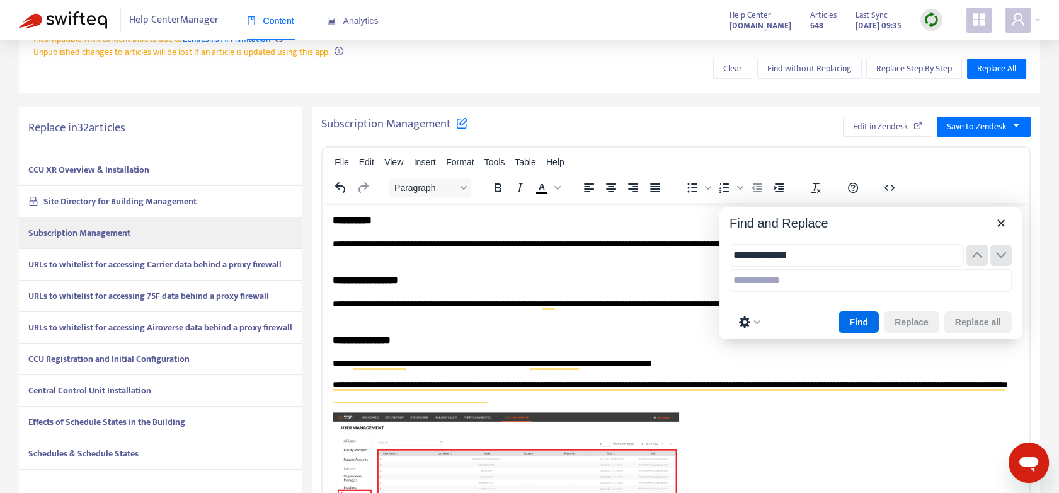
type input "**********"
click at [859, 336] on div "Find Replace Replace all" at bounding box center [871, 321] width 302 height 35
click at [864, 330] on button "Find" at bounding box center [859, 321] width 40 height 21
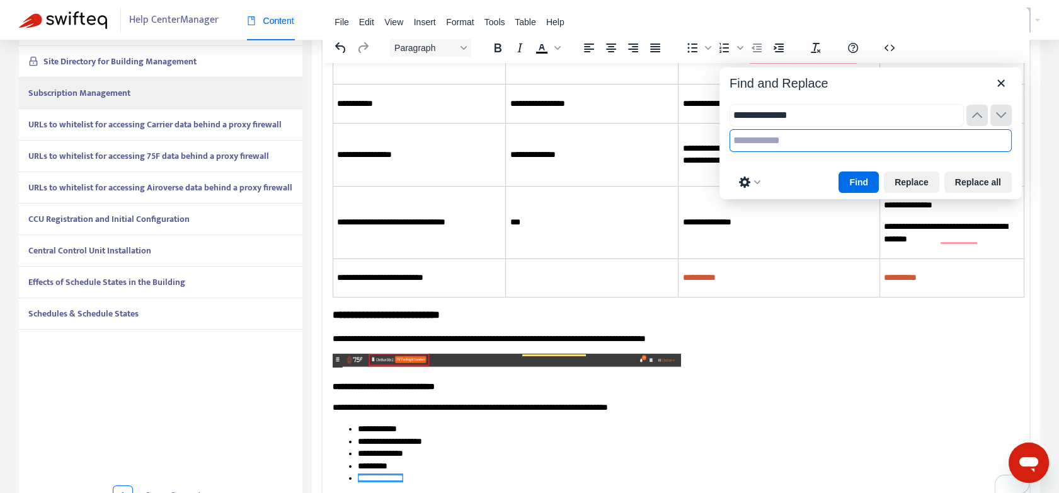
click at [762, 146] on input "text" at bounding box center [871, 140] width 282 height 23
type input "**********"
click at [869, 179] on button "Find" at bounding box center [859, 181] width 40 height 21
click at [912, 184] on button "Replace" at bounding box center [911, 181] width 55 height 21
click at [863, 180] on button "Find" at bounding box center [859, 181] width 40 height 21
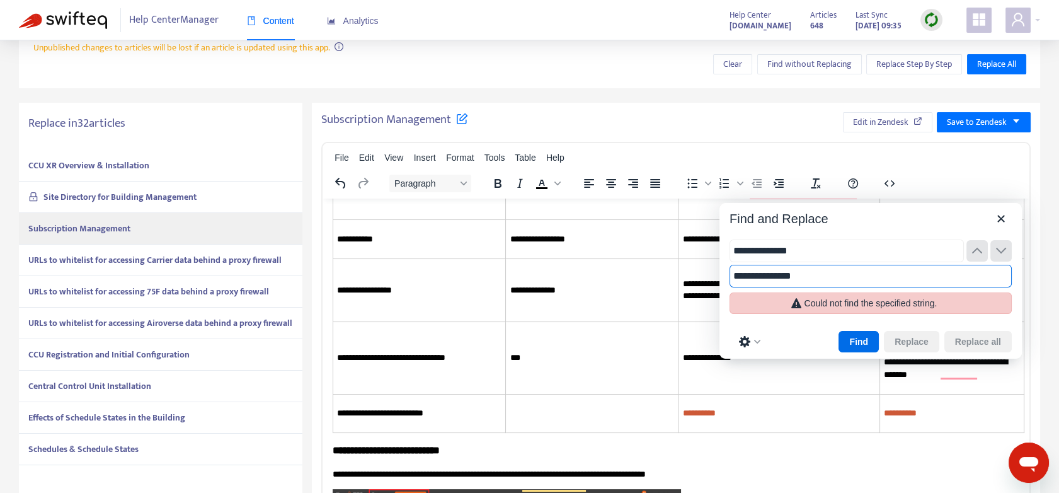
scroll to position [191, 0]
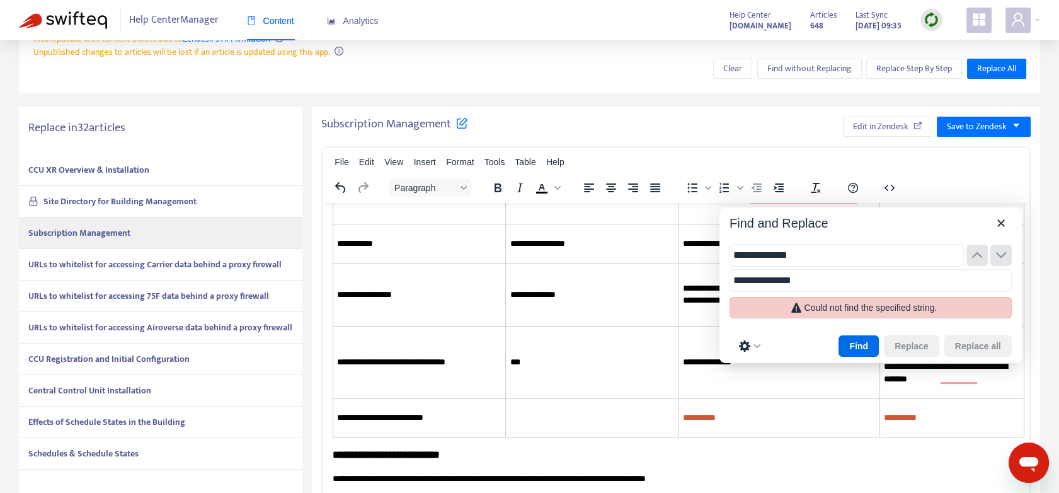
click at [121, 262] on strong "URLs to whitelist for accessing Carrier data behind a proxy firewall" at bounding box center [154, 264] width 253 height 14
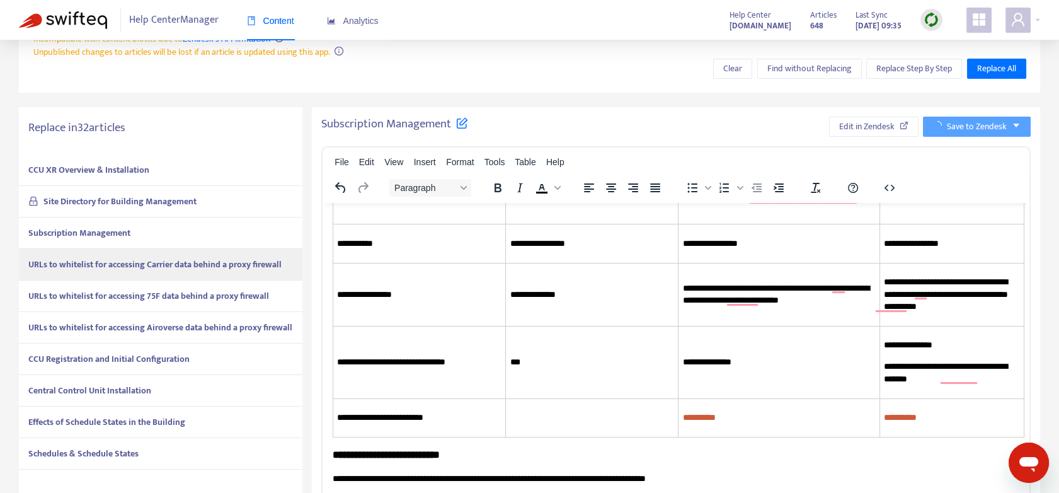
scroll to position [0, 0]
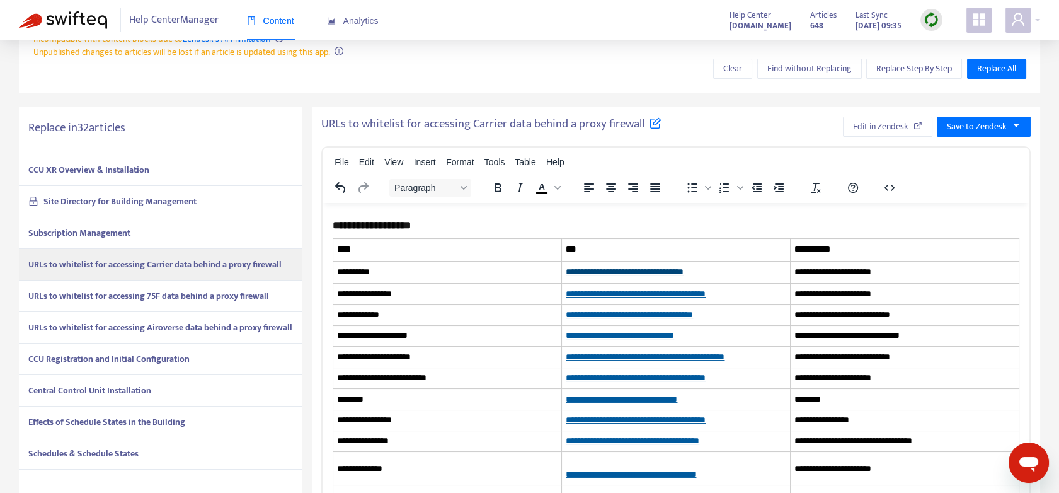
click at [757, 219] on h3 "**********" at bounding box center [671, 224] width 677 height 15
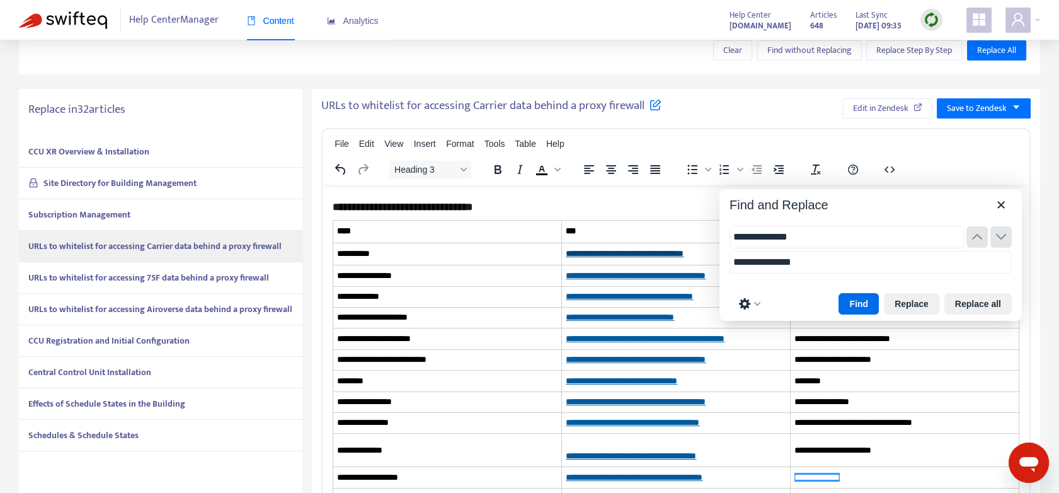
scroll to position [210, 0]
click at [912, 301] on button "Replace" at bounding box center [911, 302] width 55 height 21
click at [869, 301] on button "Find" at bounding box center [859, 302] width 40 height 21
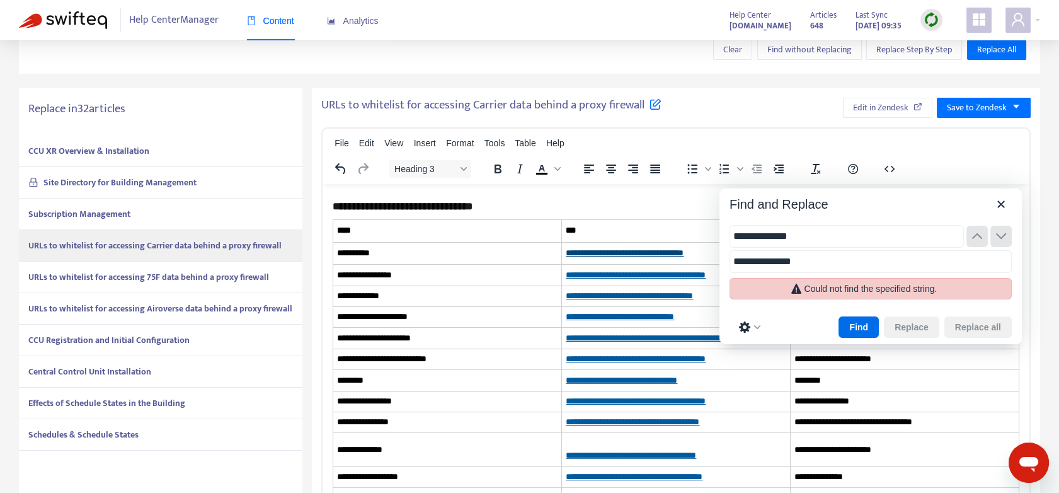
click at [91, 275] on strong "URLs to whitelist for accessing 75F data behind a proxy firewall" at bounding box center [148, 277] width 241 height 14
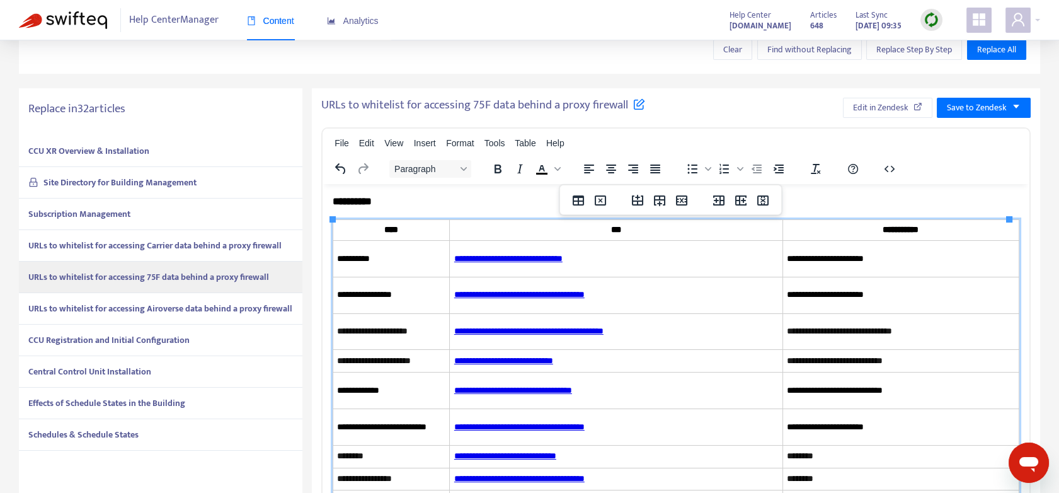
click at [880, 238] on th "**********" at bounding box center [901, 229] width 236 height 21
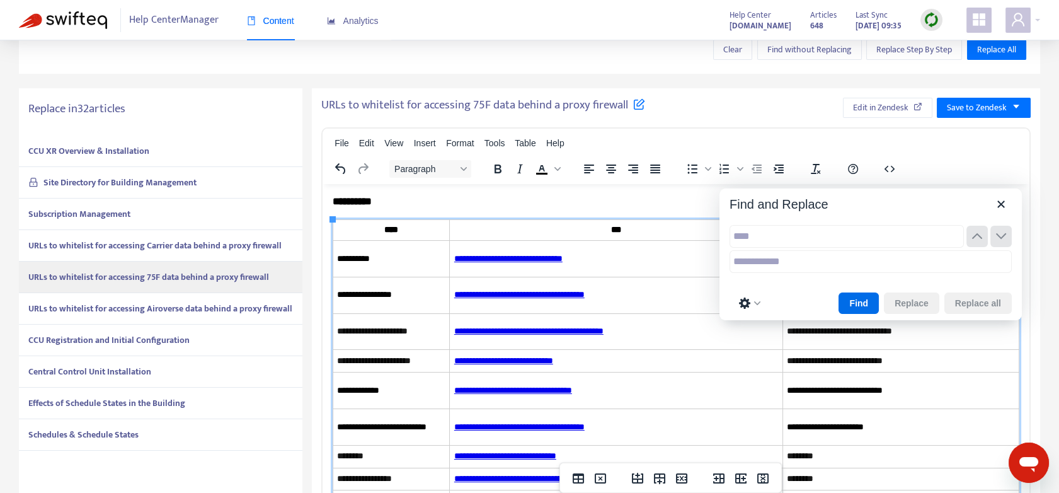
click at [759, 236] on input "text" at bounding box center [847, 236] width 234 height 23
click at [759, 236] on input "**********" at bounding box center [847, 236] width 234 height 23
click at [802, 235] on input "**********" at bounding box center [847, 236] width 234 height 23
drag, startPoint x: 812, startPoint y: 237, endPoint x: 728, endPoint y: 238, distance: 83.2
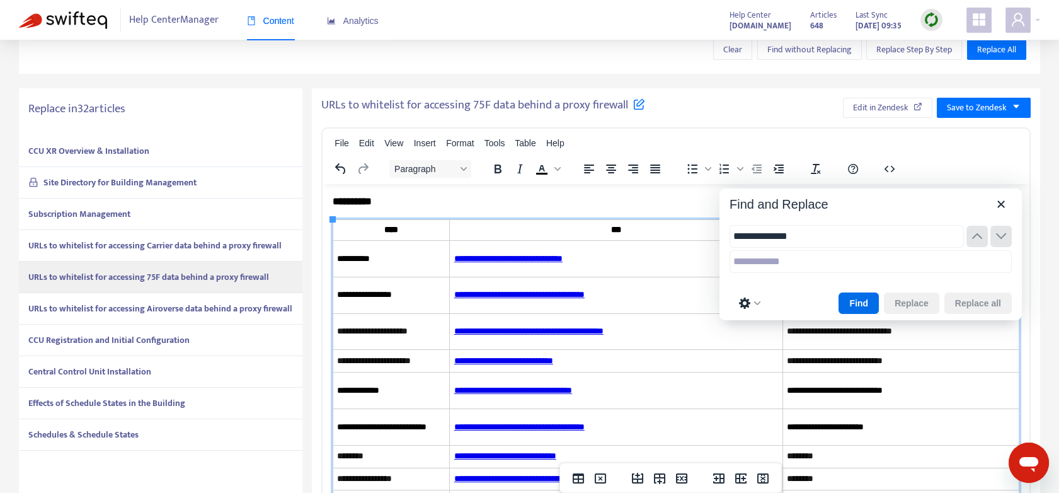
click at [728, 238] on div "**********" at bounding box center [871, 250] width 302 height 71
type input "**********"
click at [763, 268] on input "text" at bounding box center [871, 261] width 282 height 23
paste input "**********"
drag, startPoint x: 760, startPoint y: 262, endPoint x: 727, endPoint y: 258, distance: 33.0
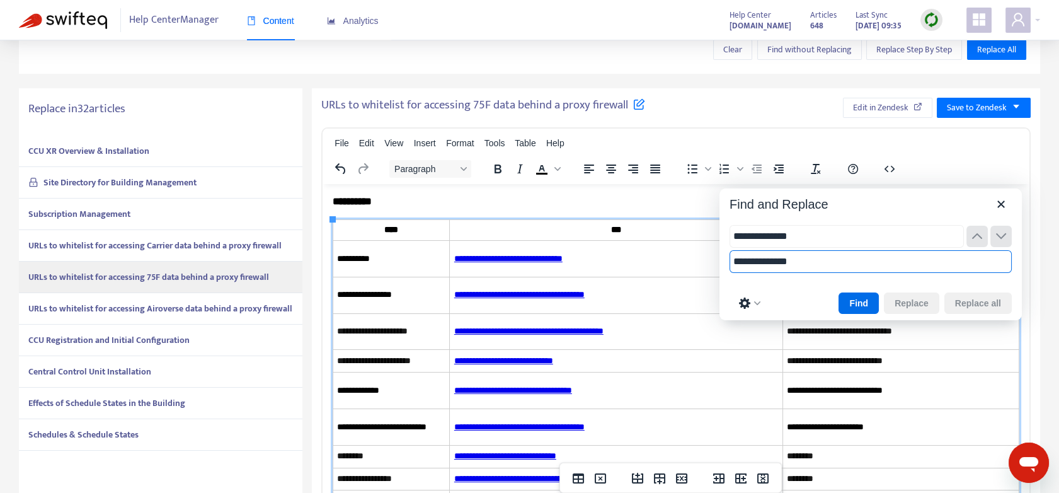
click at [727, 258] on div "**********" at bounding box center [871, 250] width 302 height 71
type input "**********"
click at [869, 302] on button "Find" at bounding box center [859, 302] width 40 height 21
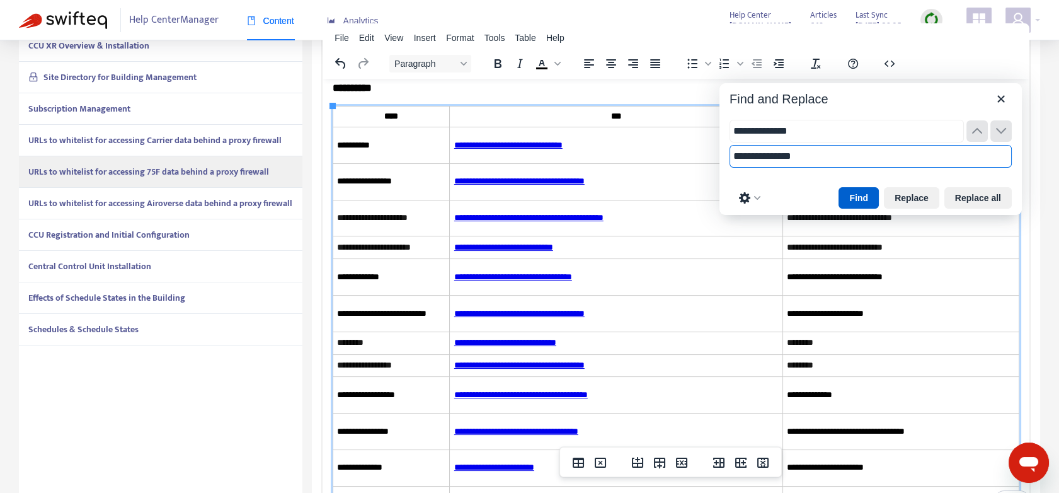
scroll to position [331, 0]
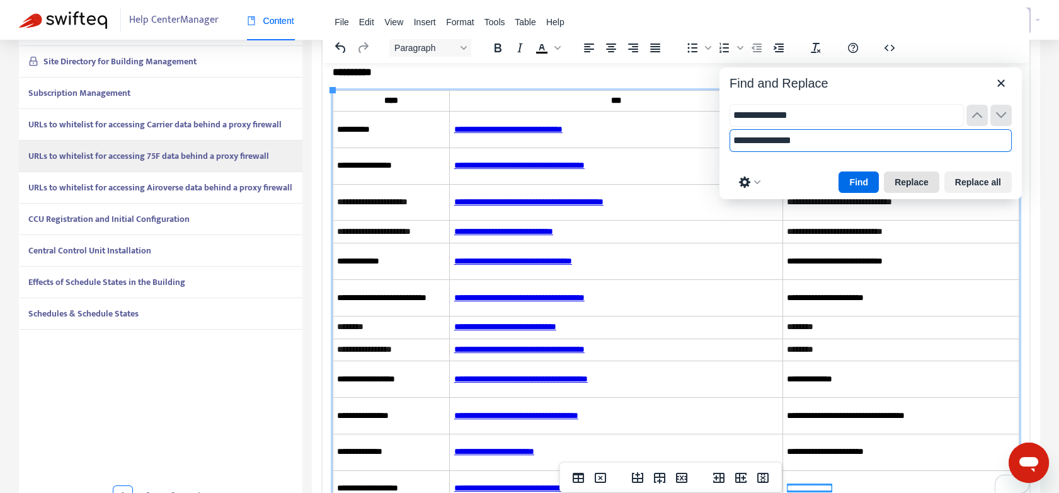
click at [919, 181] on button "Replace" at bounding box center [911, 181] width 55 height 21
click at [873, 179] on button "Find" at bounding box center [859, 181] width 40 height 21
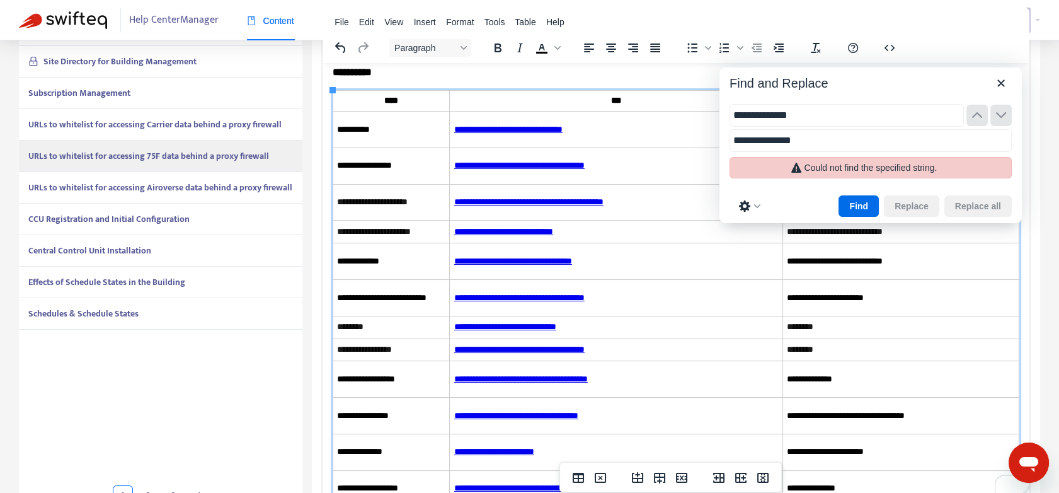
click at [114, 180] on strong "URLs to whitelist for accessing Airoverse data behind a proxy firewall" at bounding box center [160, 187] width 264 height 14
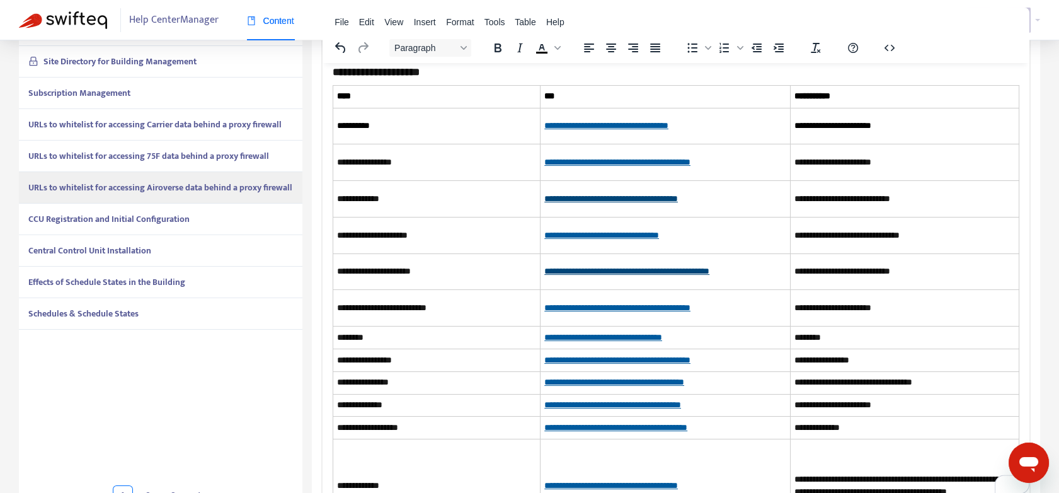
scroll to position [13, 0]
click at [900, 234] on span "**********" at bounding box center [846, 234] width 105 height 9
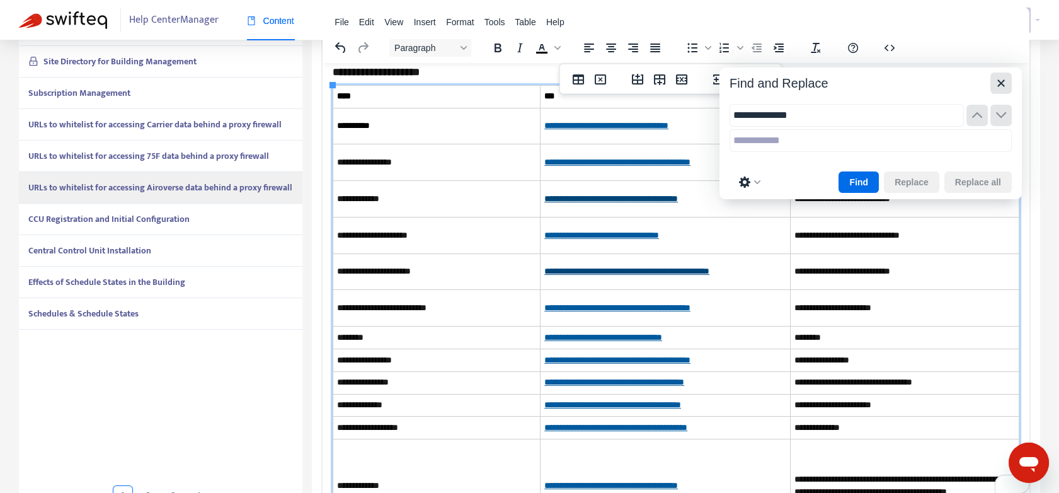
type input "**********"
click at [1001, 85] on icon "Close" at bounding box center [1001, 83] width 15 height 15
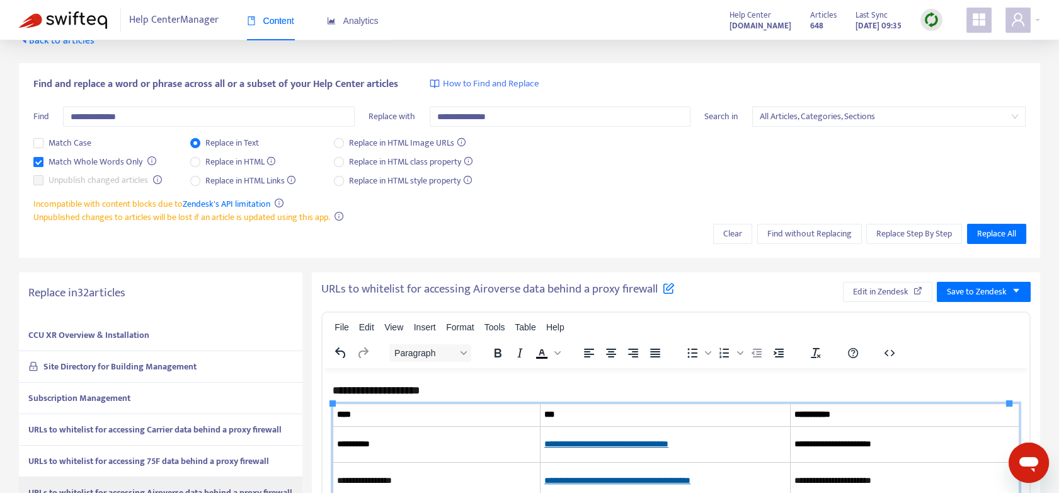
scroll to position [0, 0]
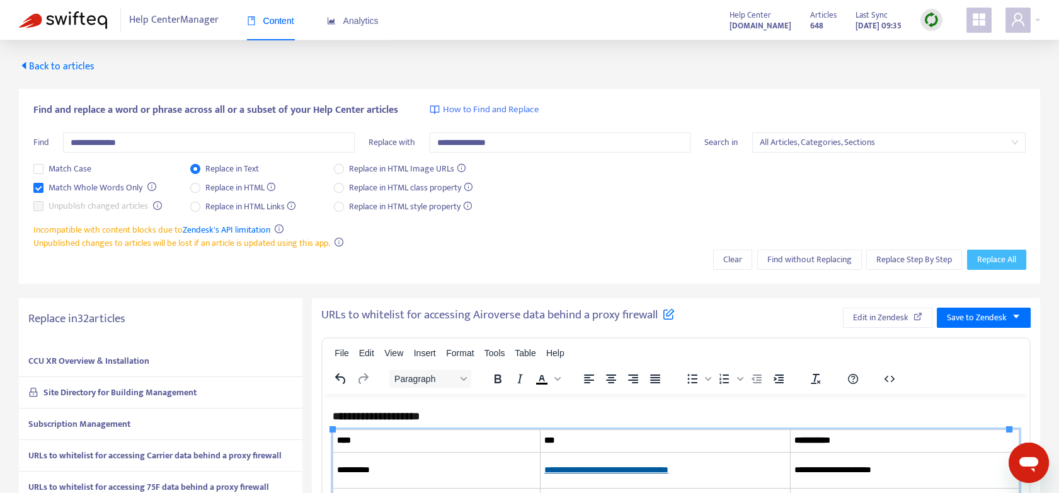
click at [997, 257] on span "Replace All" at bounding box center [996, 260] width 39 height 14
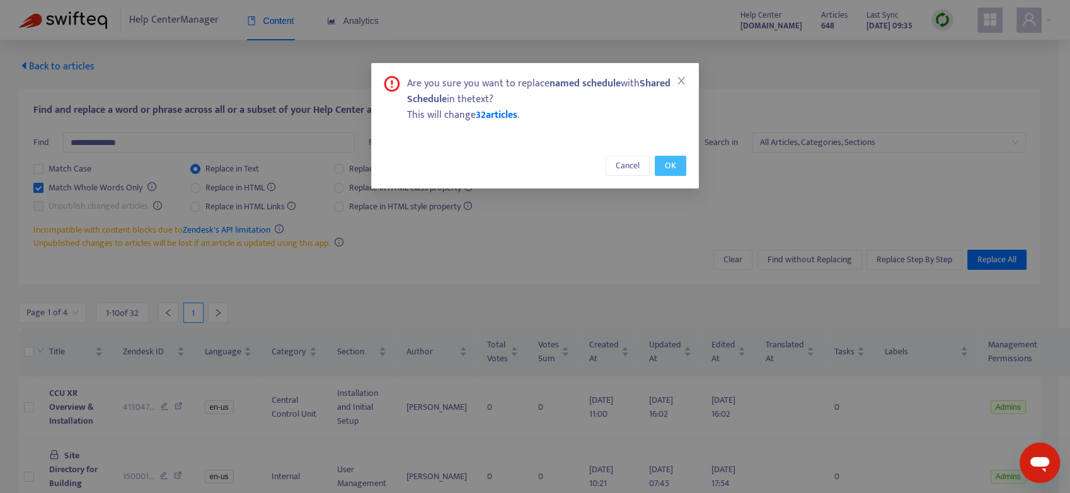
click at [675, 162] on span "OK" at bounding box center [670, 166] width 11 height 14
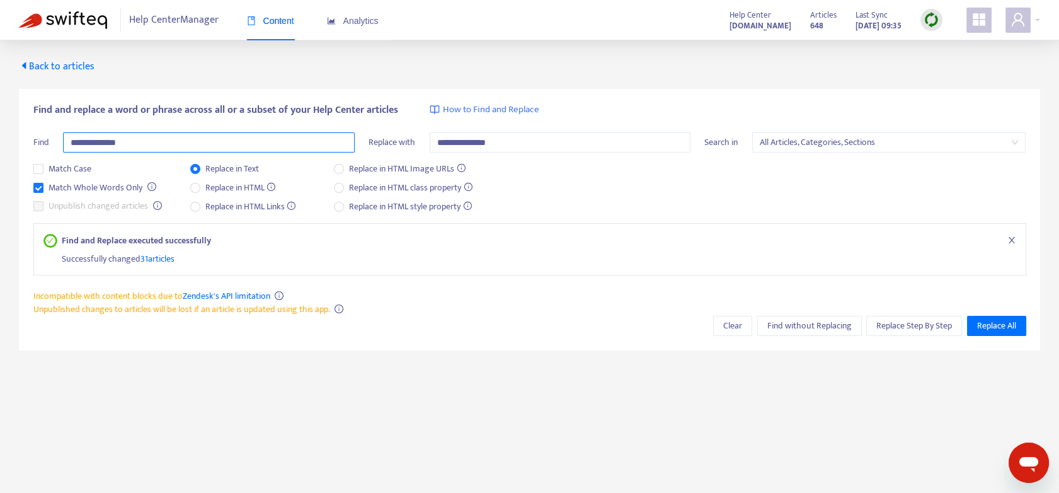
click at [163, 148] on input "**********" at bounding box center [209, 142] width 292 height 20
click at [805, 324] on span "Find without Replacing" at bounding box center [809, 326] width 84 height 14
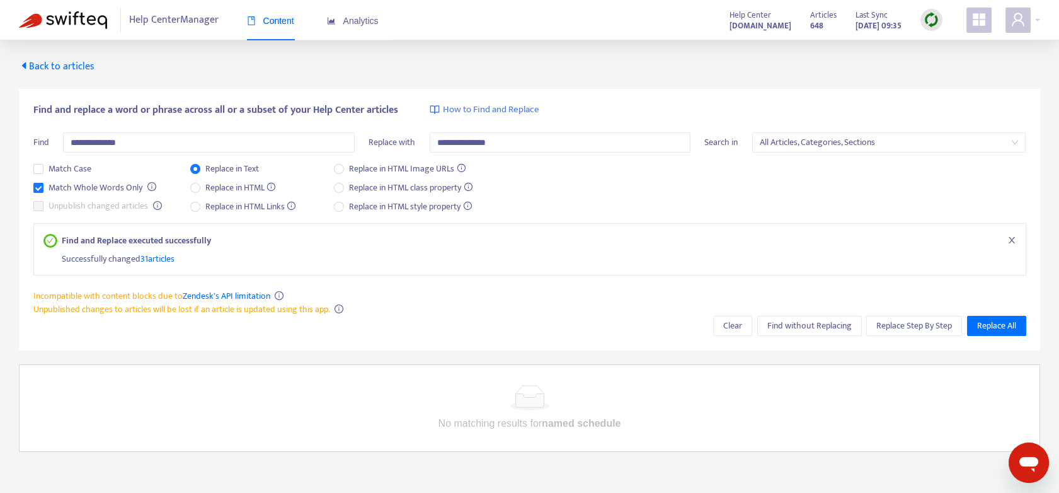
click at [512, 267] on div "Find and Replace executed successfully Successfully changed 31 articles" at bounding box center [529, 249] width 993 height 52
click at [796, 179] on div "Match Case Match Whole Words Only Unpublish changed articles Replace in Text Re…" at bounding box center [529, 192] width 993 height 61
click at [1010, 241] on icon "close" at bounding box center [1012, 240] width 6 height 6
